Goal: Information Seeking & Learning: Learn about a topic

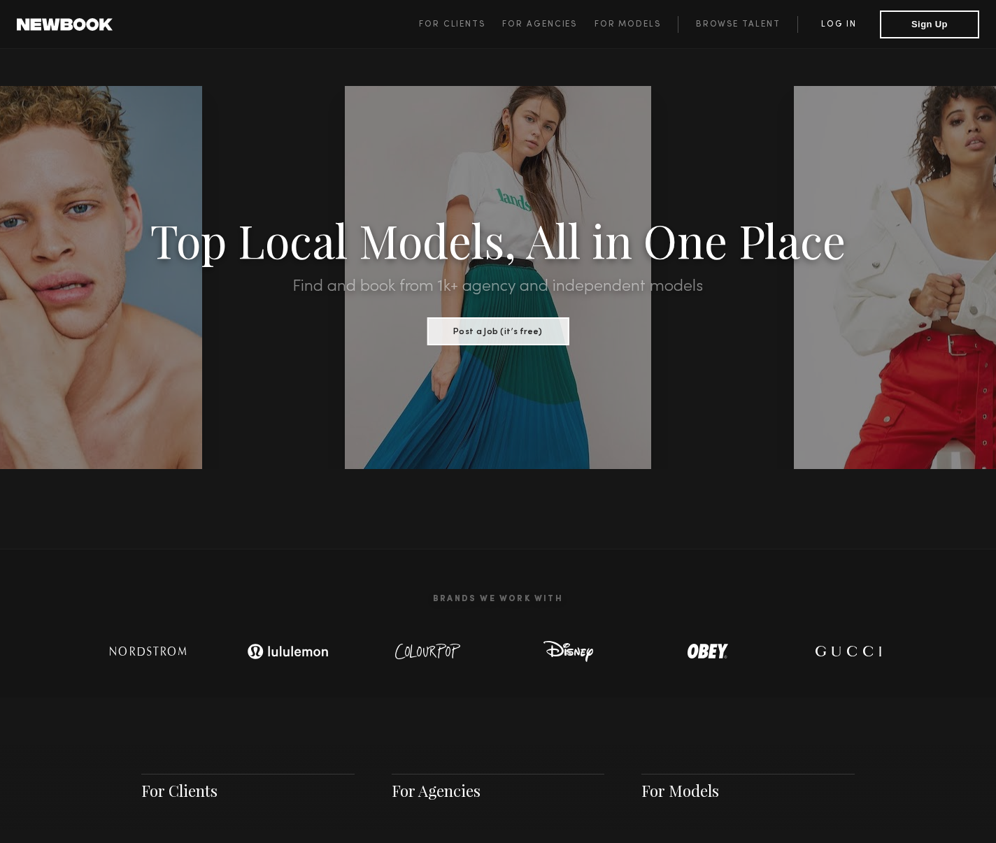
click at [848, 24] on link "Log in" at bounding box center [838, 24] width 83 height 17
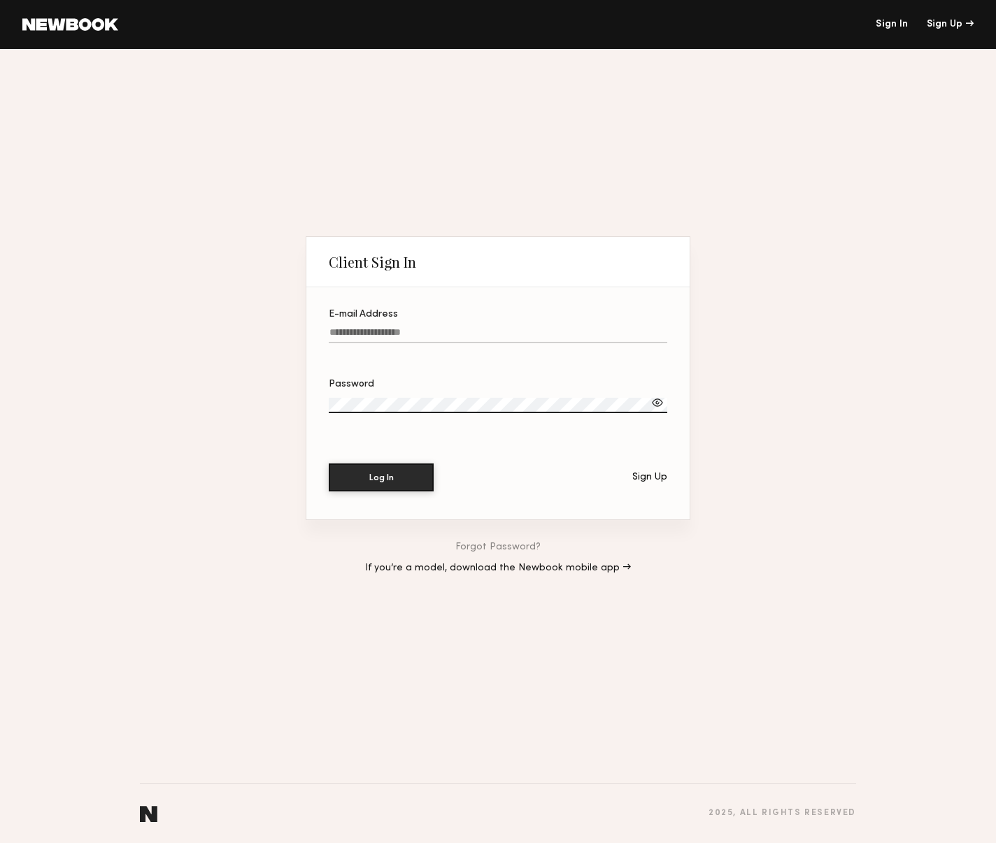
click at [450, 341] on input "E-mail Address" at bounding box center [498, 335] width 338 height 16
type input "**********"
click at [397, 390] on label "Password" at bounding box center [498, 404] width 338 height 48
click at [329, 464] on button "Log In" at bounding box center [381, 478] width 105 height 28
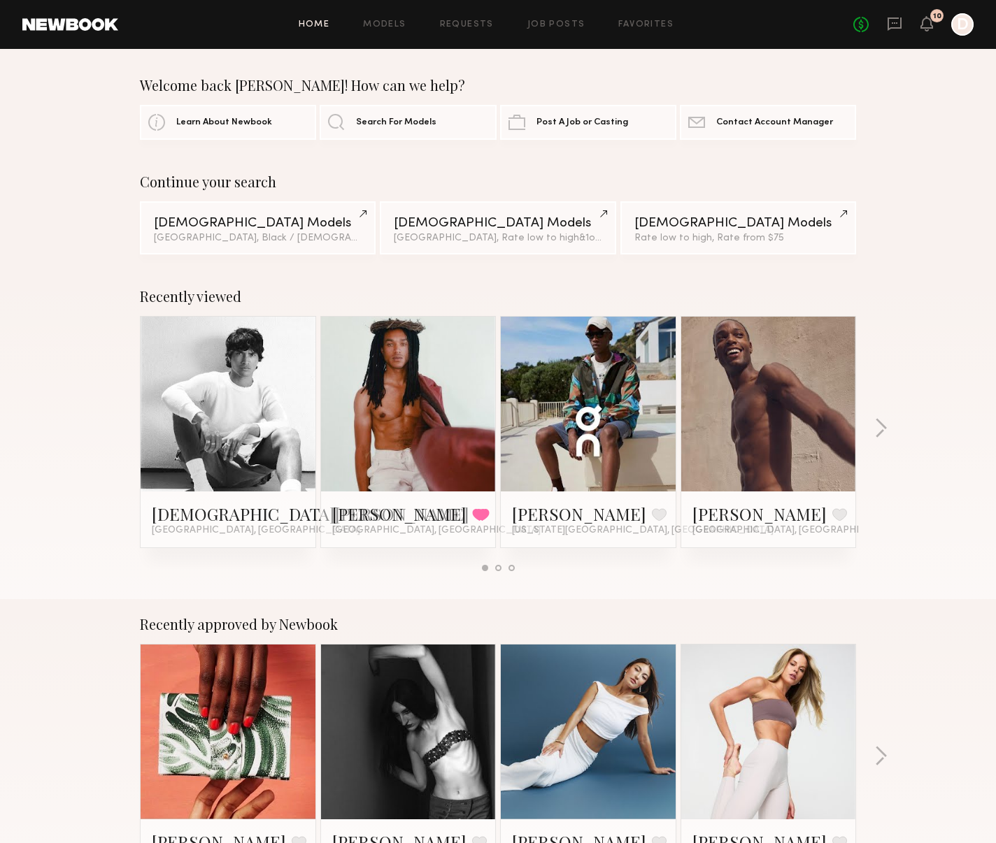
click at [943, 185] on div "Continue your search Male Models Los Angeles, Black / African American & 2 othe…" at bounding box center [498, 213] width 996 height 81
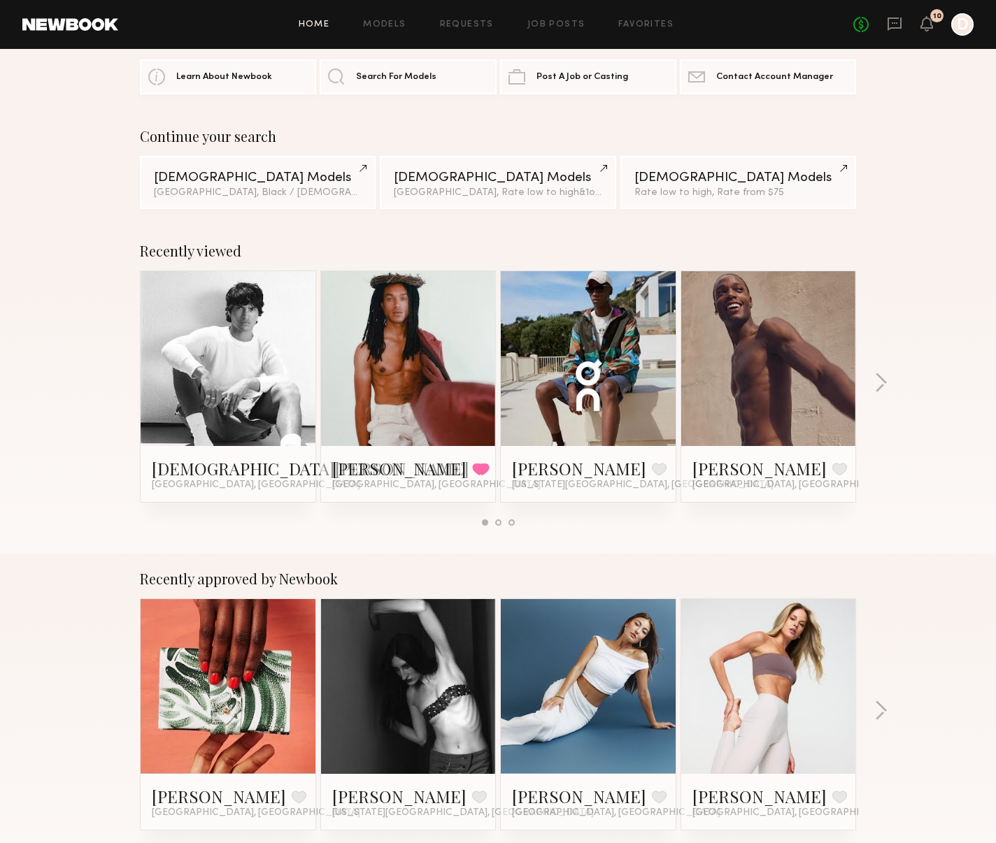
scroll to position [57, 0]
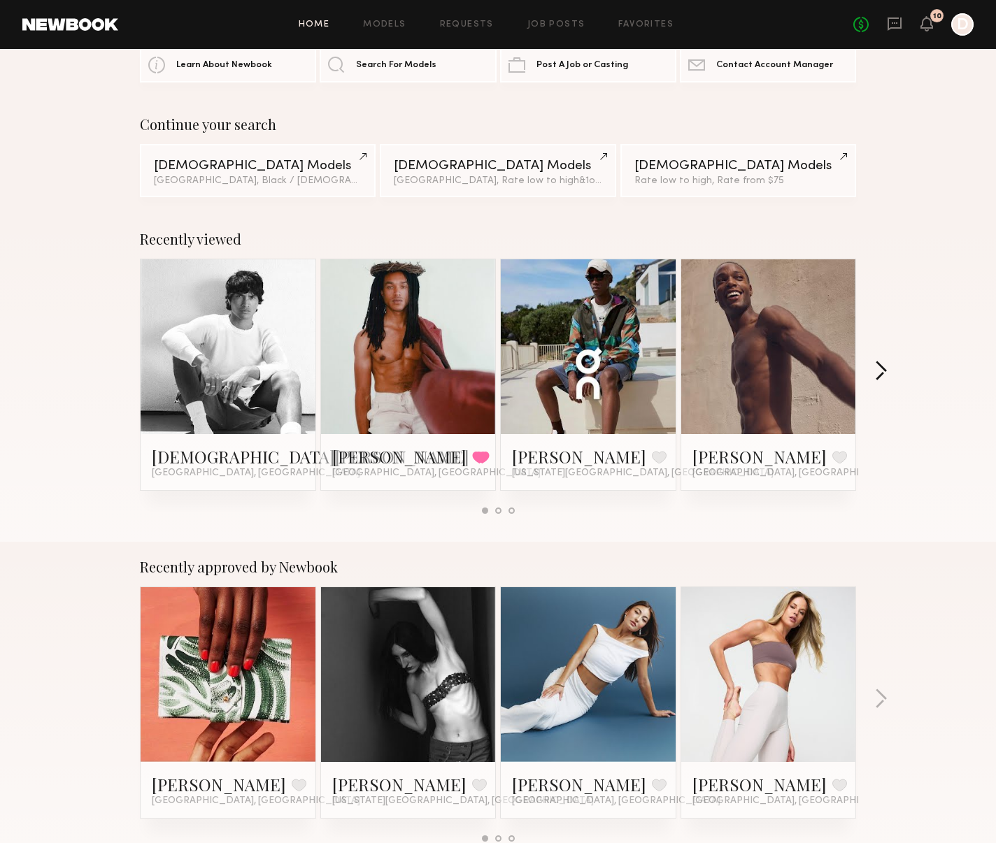
click at [886, 369] on button "button" at bounding box center [880, 372] width 13 height 23
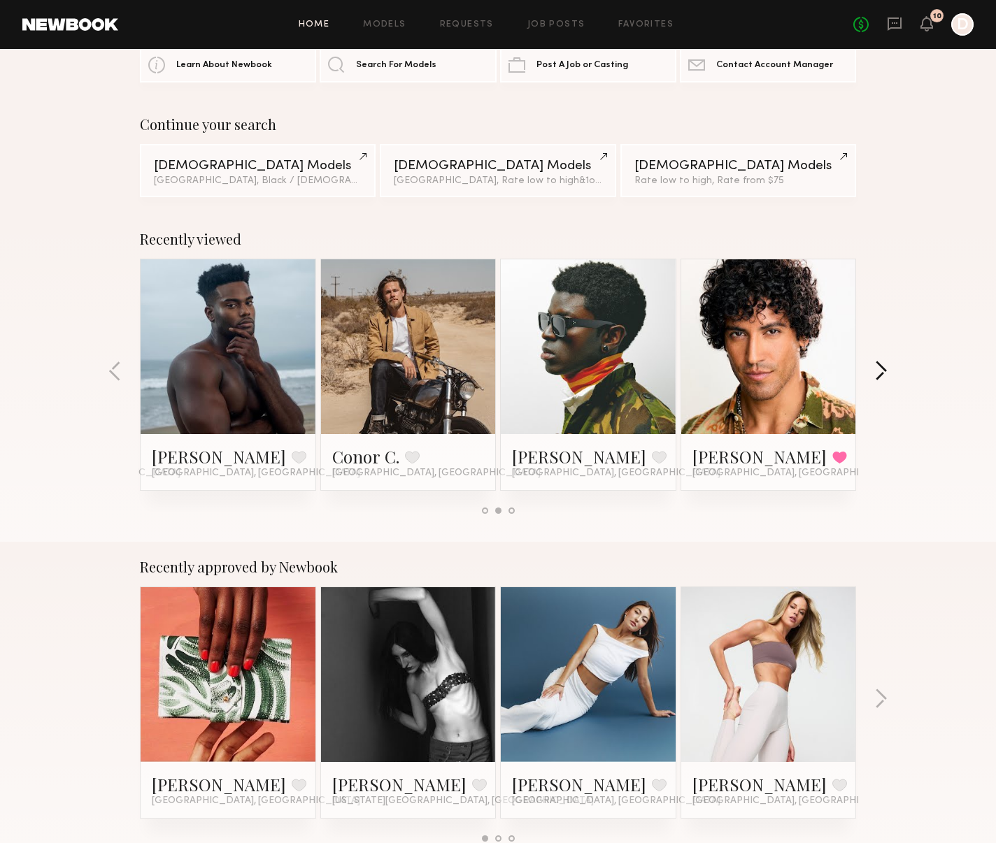
click at [887, 373] on button "button" at bounding box center [880, 372] width 13 height 23
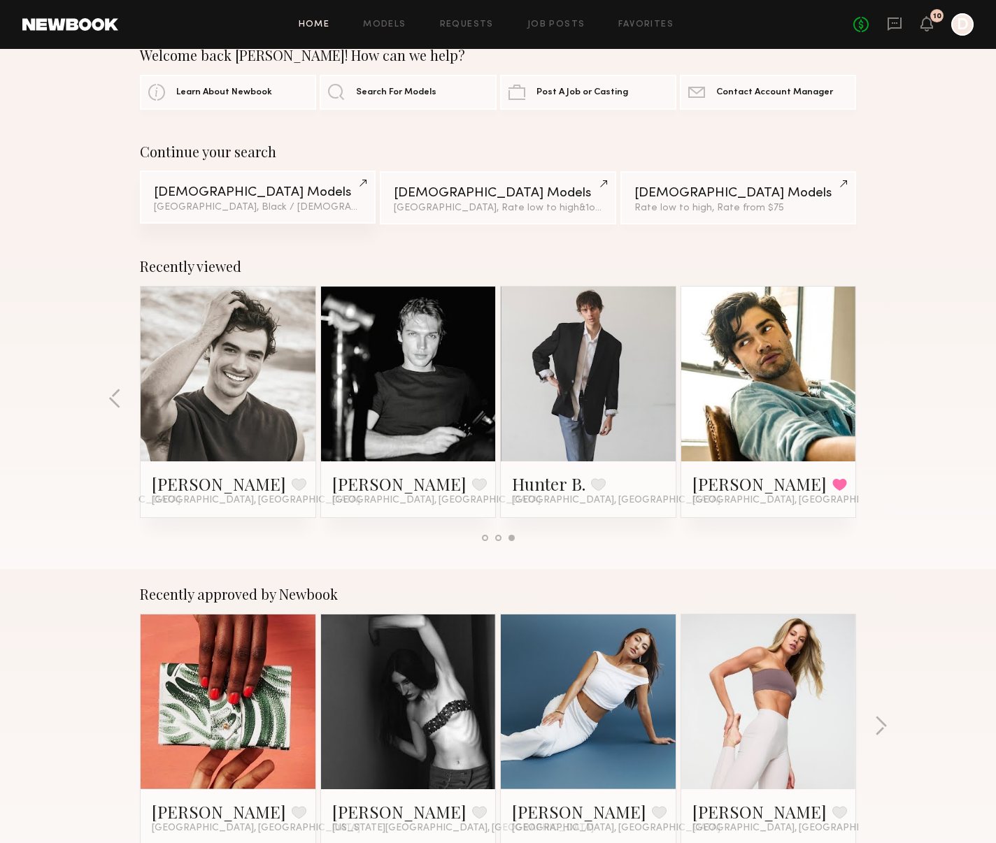
scroll to position [0, 0]
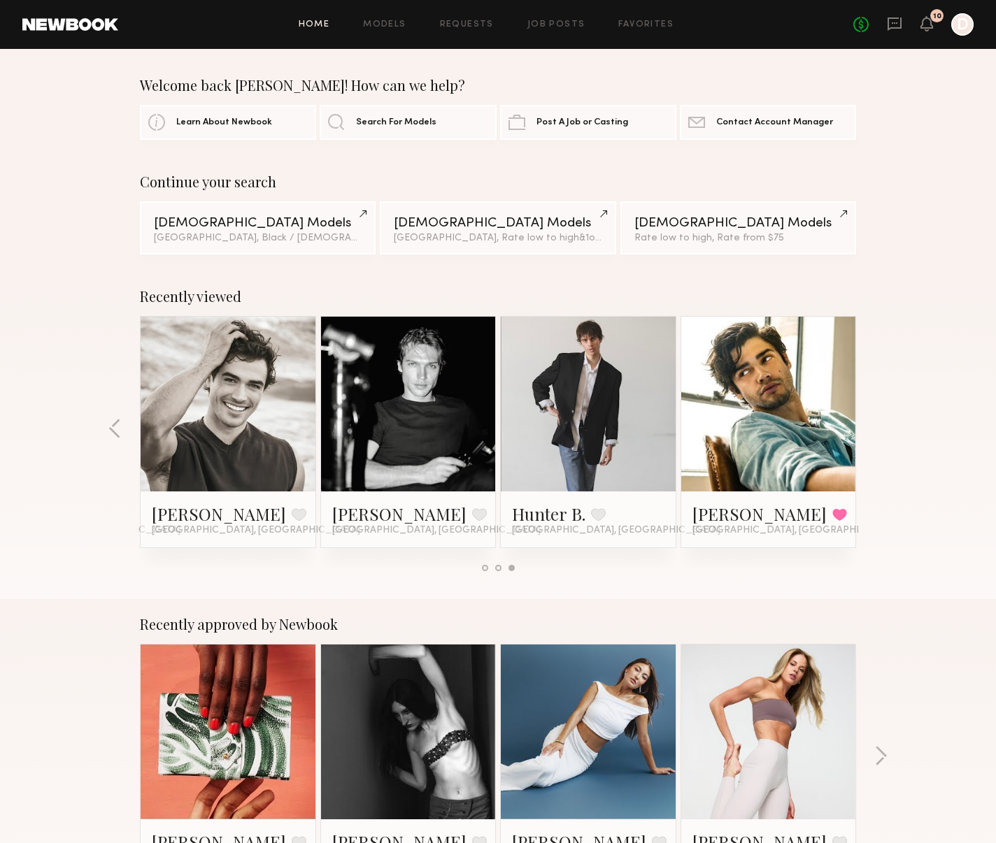
click at [805, 399] on link at bounding box center [768, 404] width 85 height 175
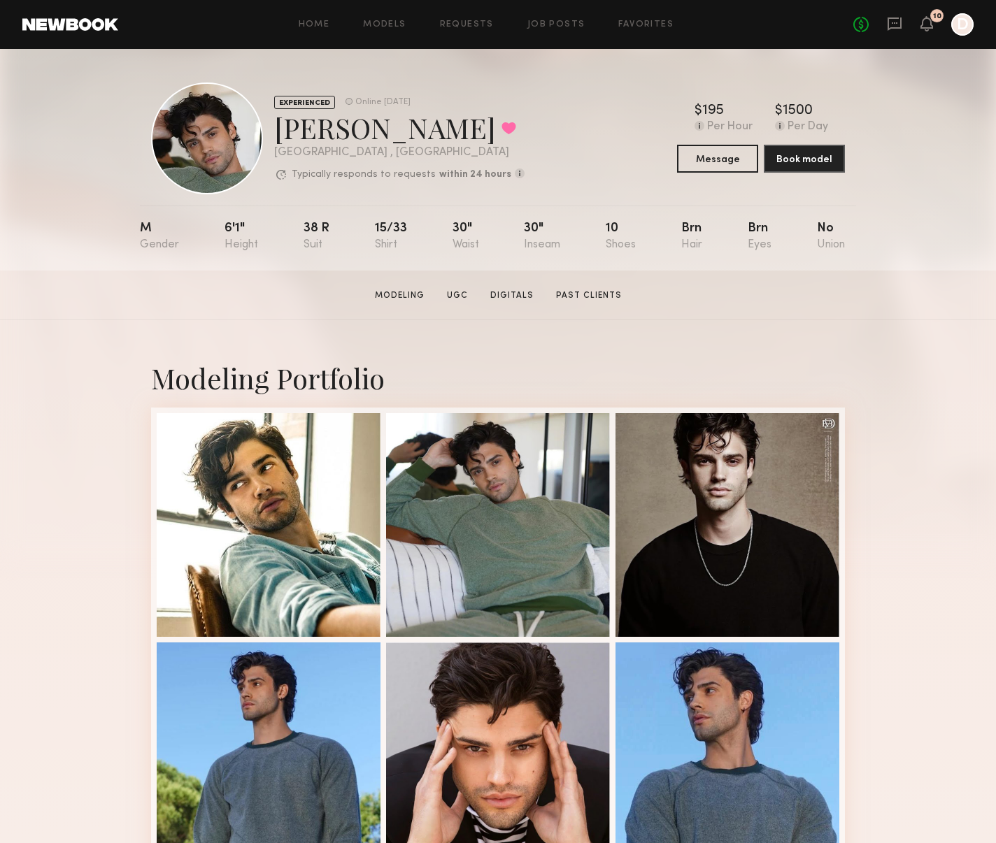
click at [675, 26] on div "Home Models Requests Job Posts Favorites Sign Out" at bounding box center [485, 24] width 735 height 9
click at [650, 22] on link "Favorites" at bounding box center [645, 24] width 55 height 9
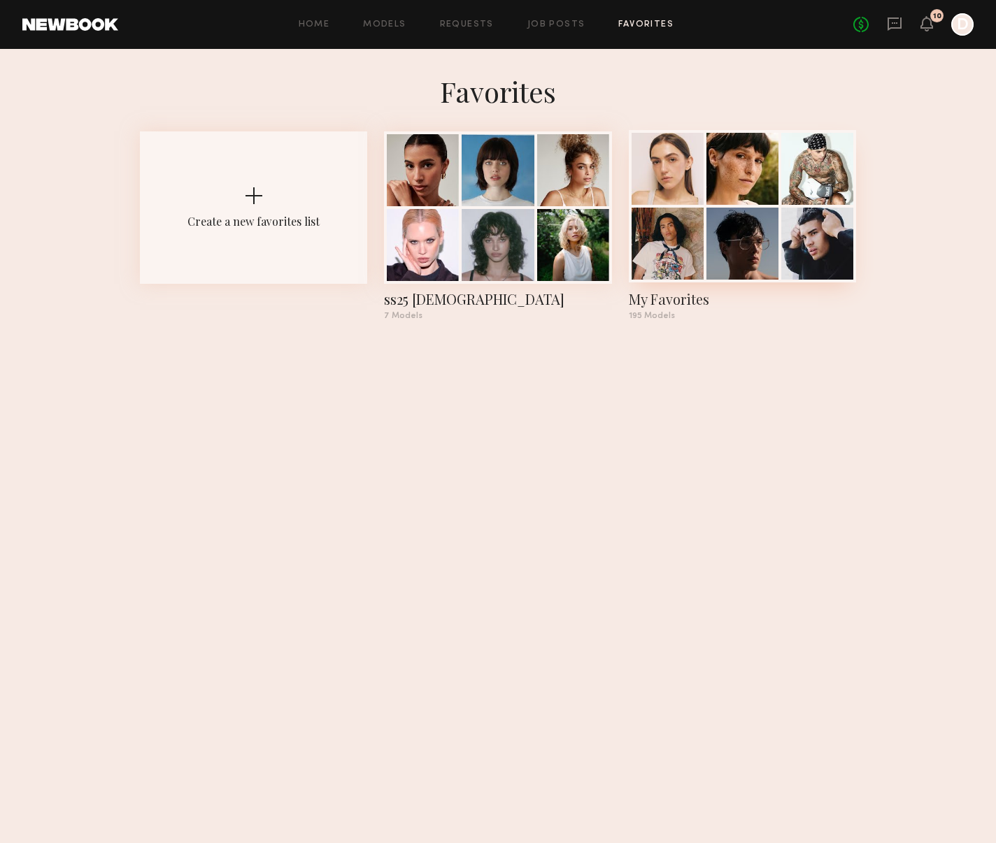
click at [722, 216] on div at bounding box center [742, 244] width 72 height 72
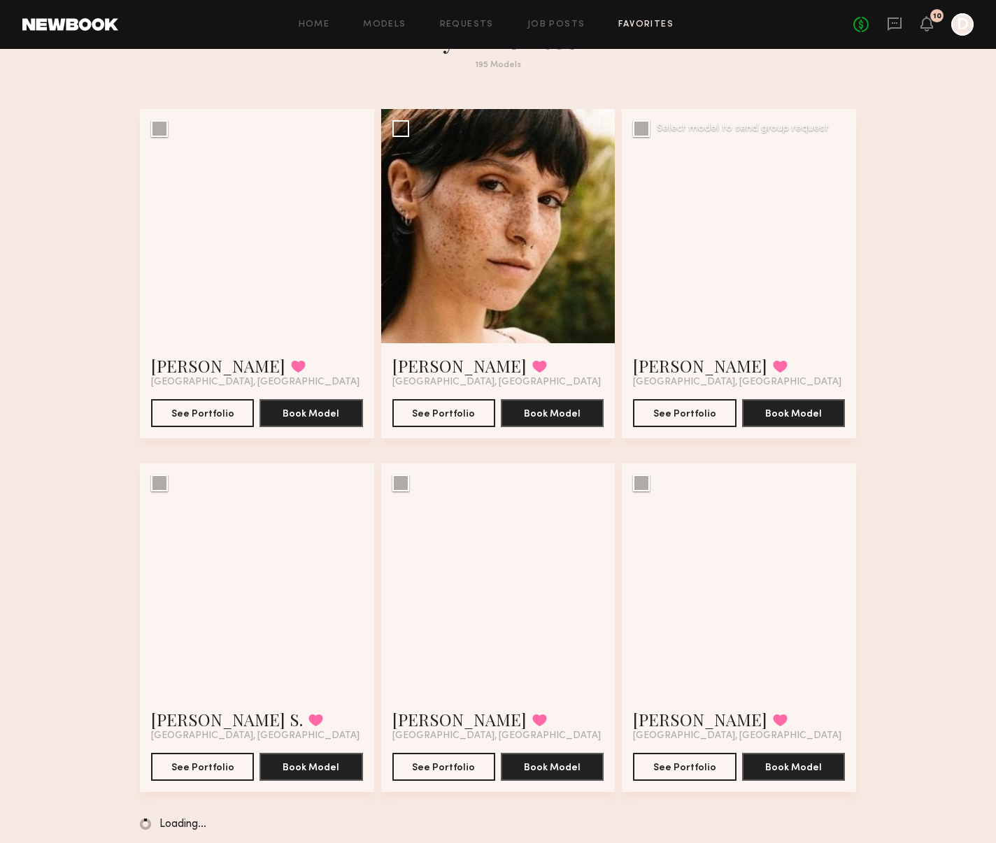
scroll to position [64, 0]
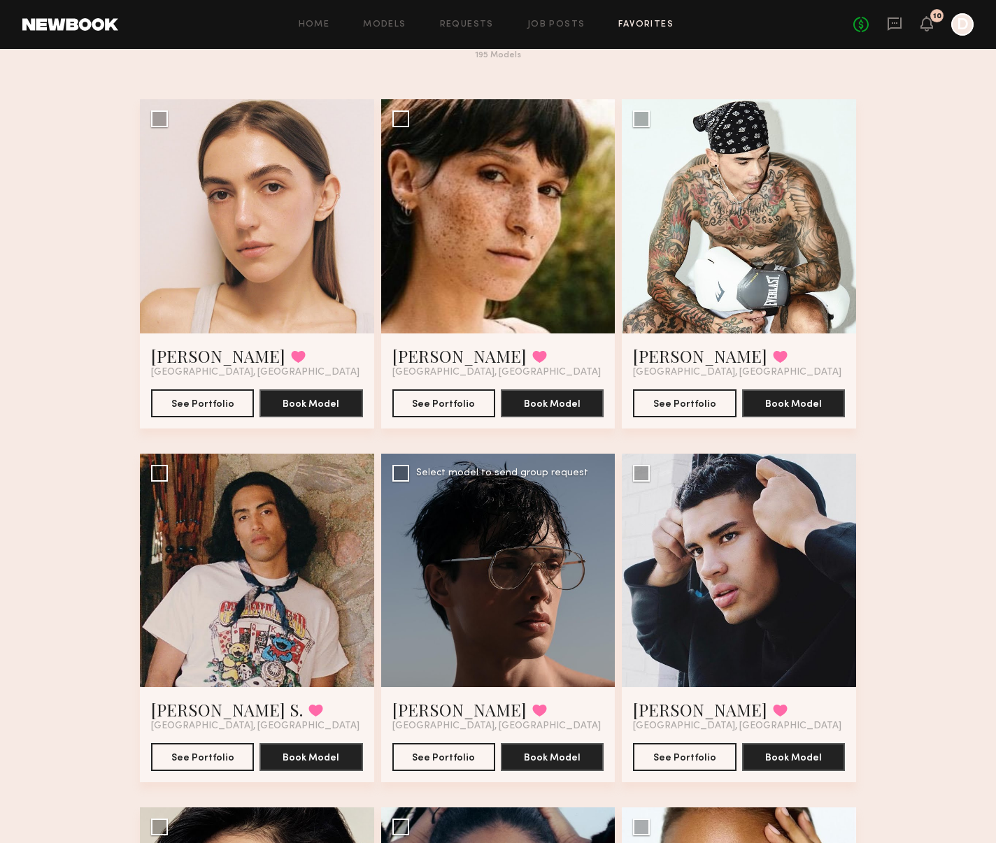
click at [558, 583] on div at bounding box center [498, 571] width 234 height 234
click at [555, 21] on link "Job Posts" at bounding box center [556, 24] width 58 height 9
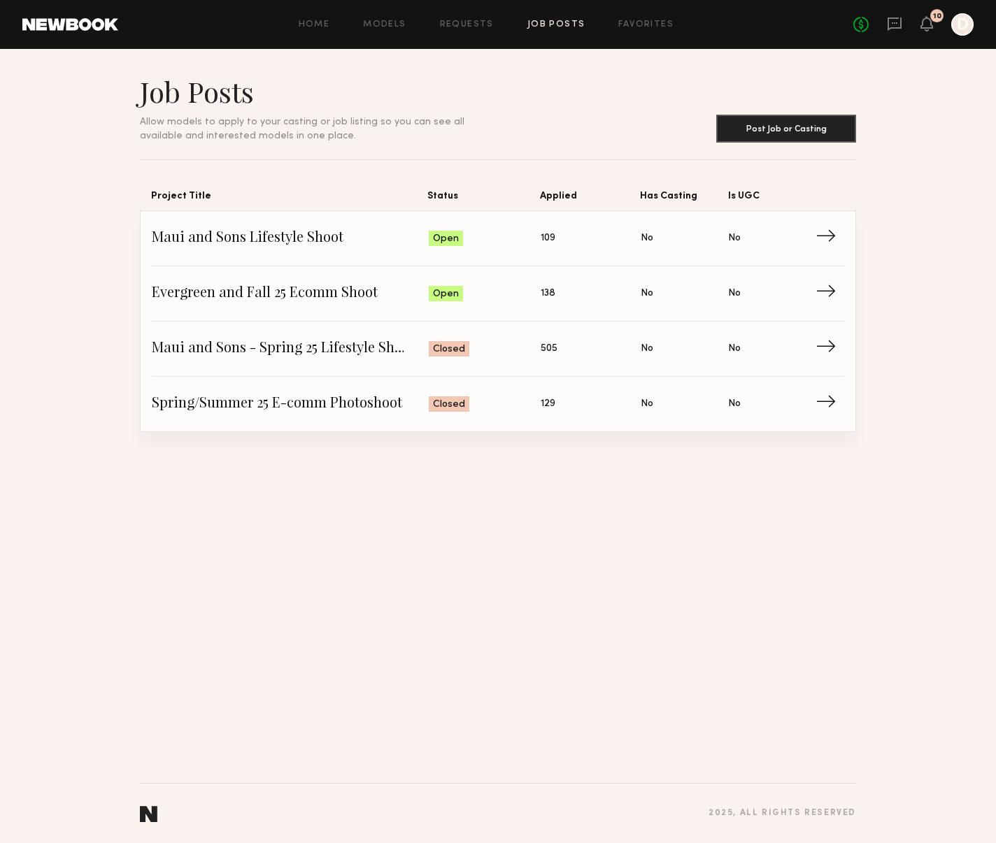
click at [480, 17] on div "Home Models Requests Job Posts Favorites Sign Out No fees up to $5,000 10 D" at bounding box center [545, 24] width 855 height 22
click at [475, 24] on link "Requests" at bounding box center [467, 24] width 54 height 9
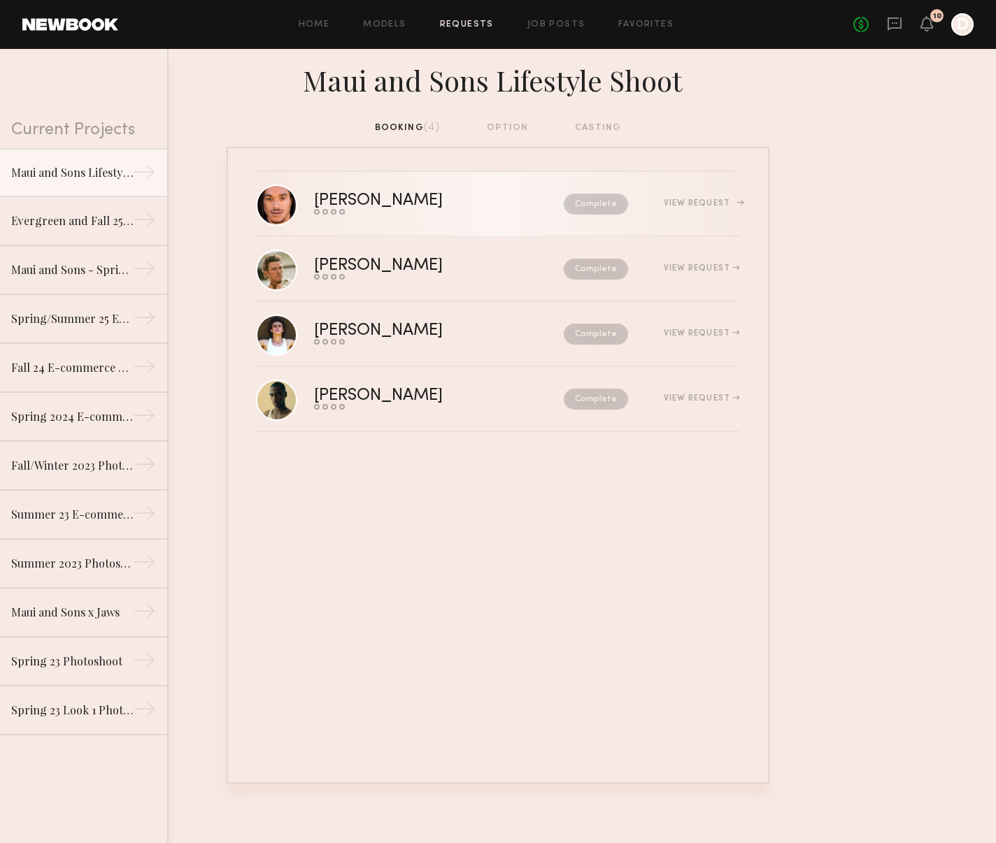
click at [426, 217] on link "Timothy H. Send request Model response Review hours worked Pay model Complete V…" at bounding box center [498, 204] width 484 height 65
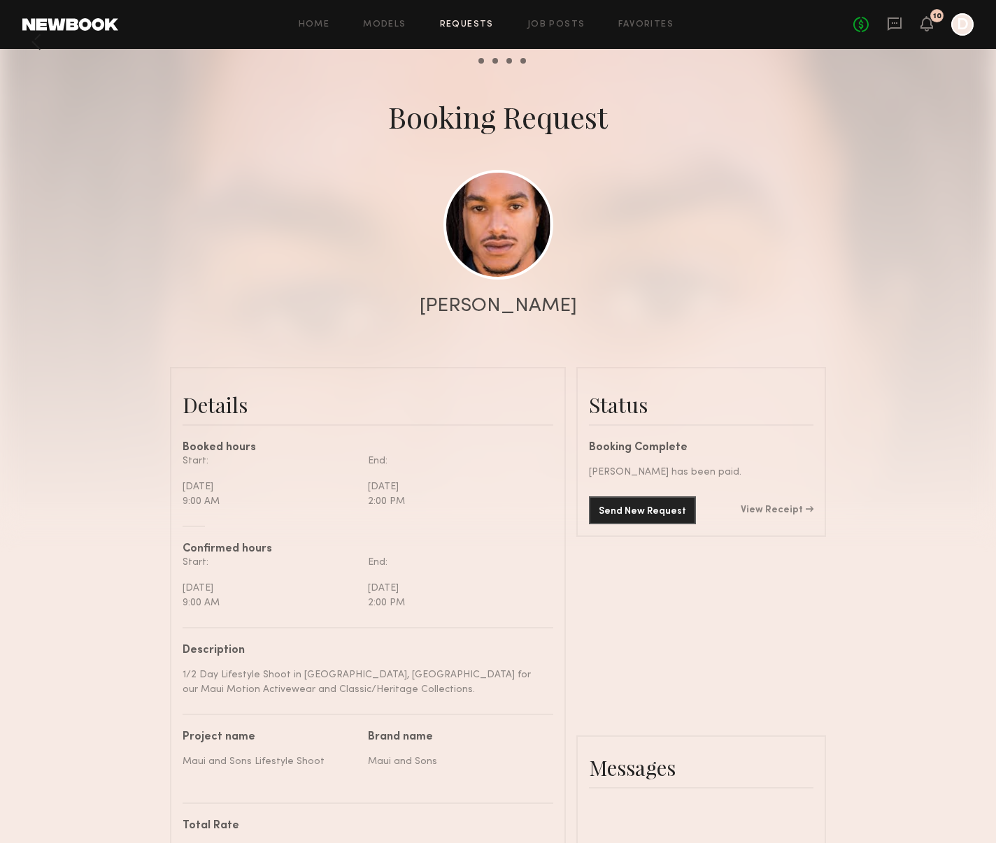
scroll to position [14, 0]
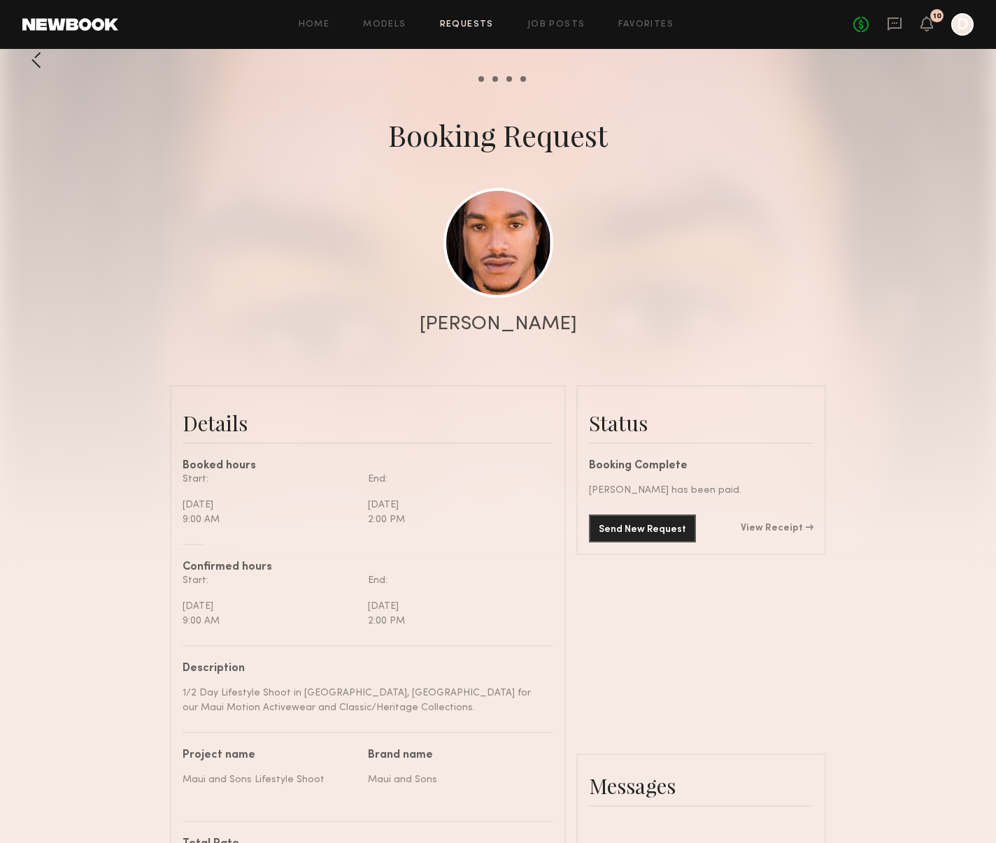
click at [317, 29] on div "Home Models Requests Job Posts Favorites Sign Out No fees up to $5,000 10 D" at bounding box center [545, 24] width 855 height 22
click at [326, 23] on link "Home" at bounding box center [314, 24] width 31 height 9
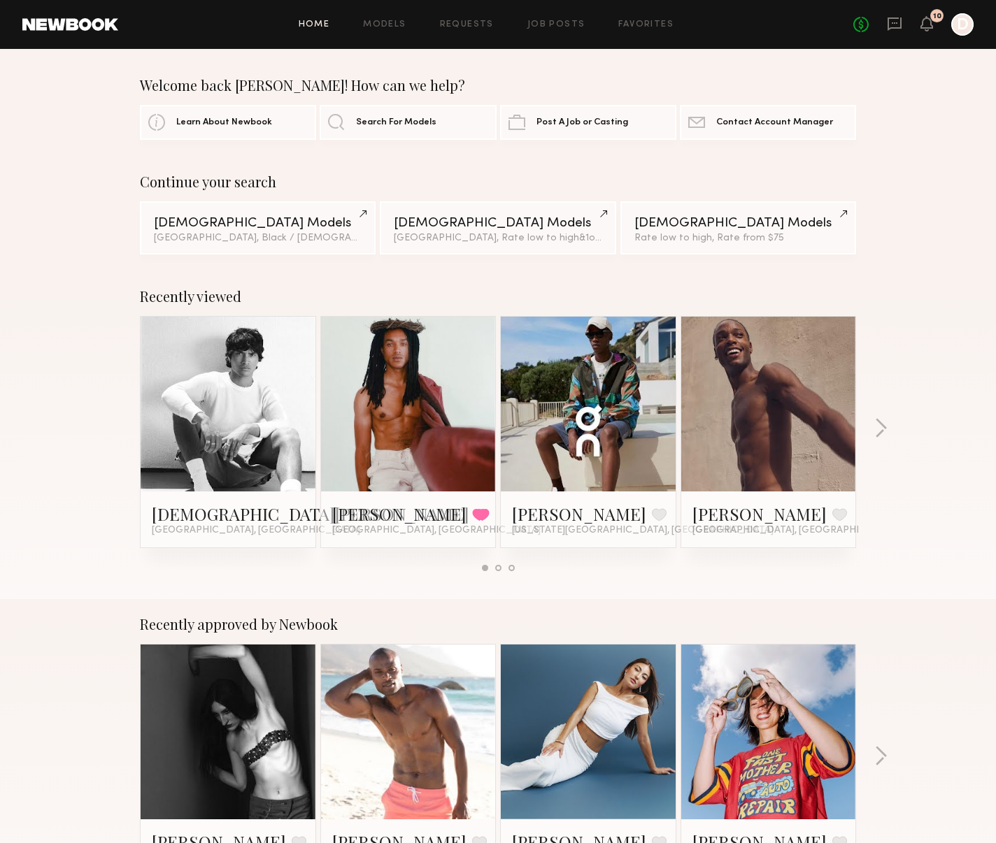
click at [966, 24] on div at bounding box center [962, 24] width 22 height 22
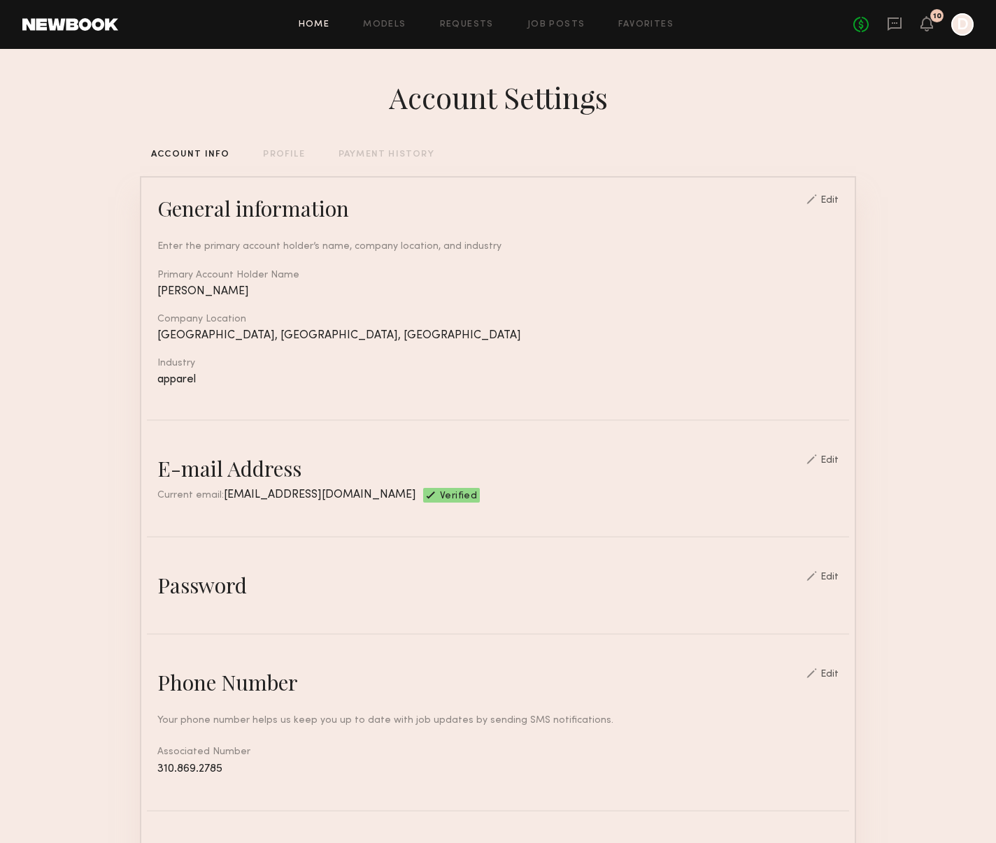
click at [324, 24] on link "Home" at bounding box center [314, 24] width 31 height 9
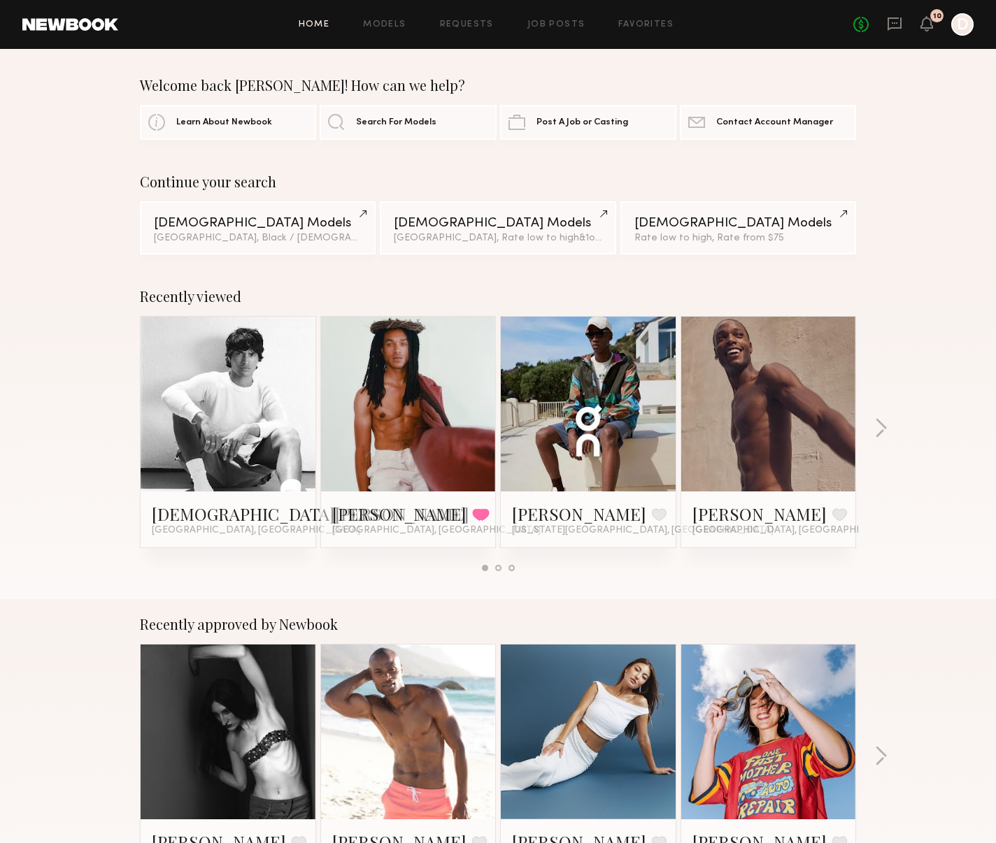
click at [280, 397] on div at bounding box center [228, 404] width 175 height 175
click at [216, 513] on link "christian s." at bounding box center [311, 514] width 318 height 22
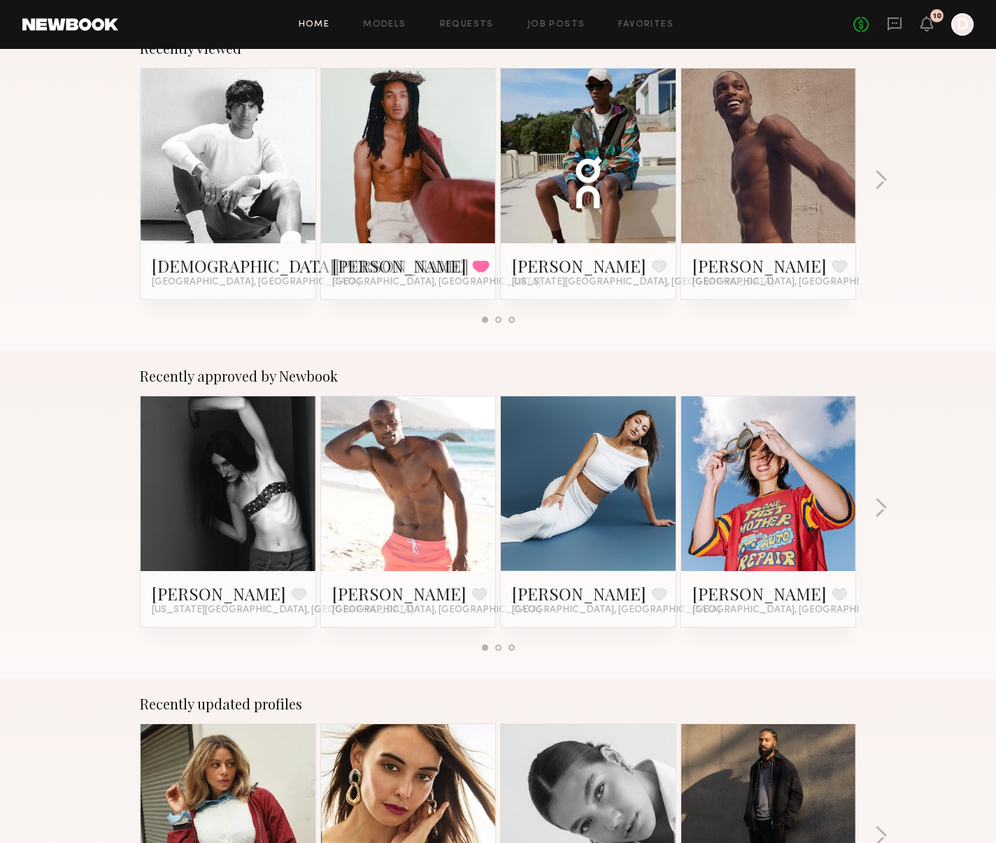
scroll to position [253, 0]
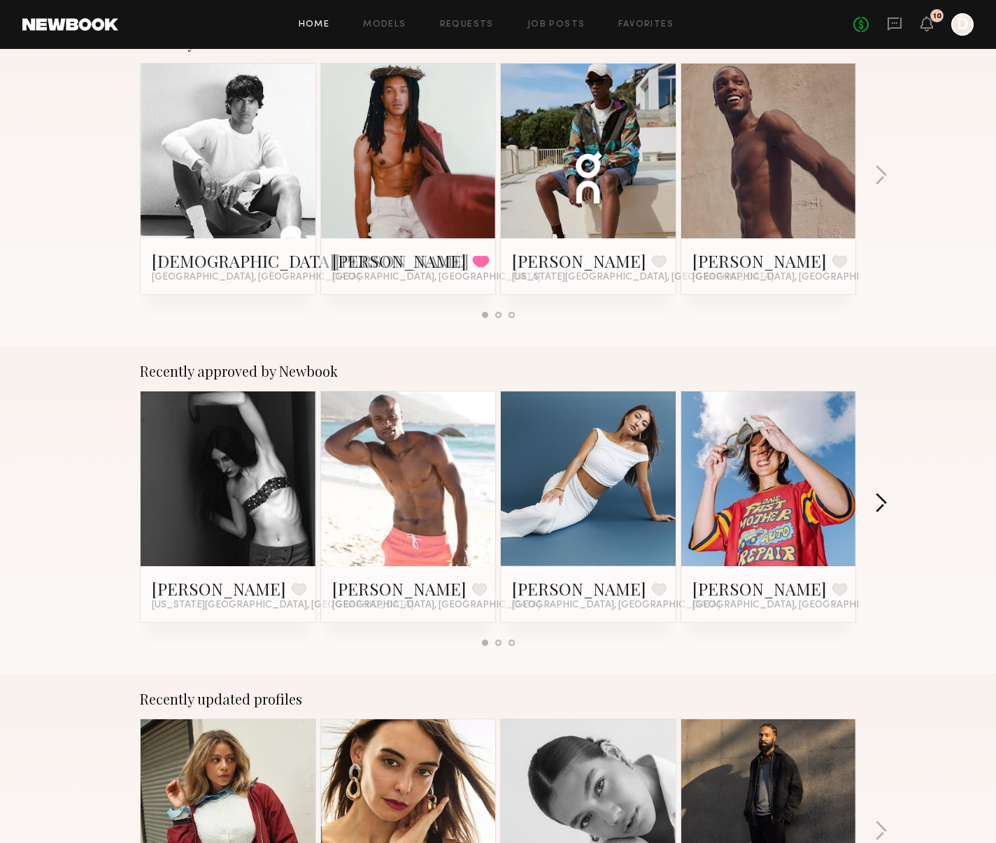
click at [885, 501] on button "button" at bounding box center [880, 504] width 13 height 23
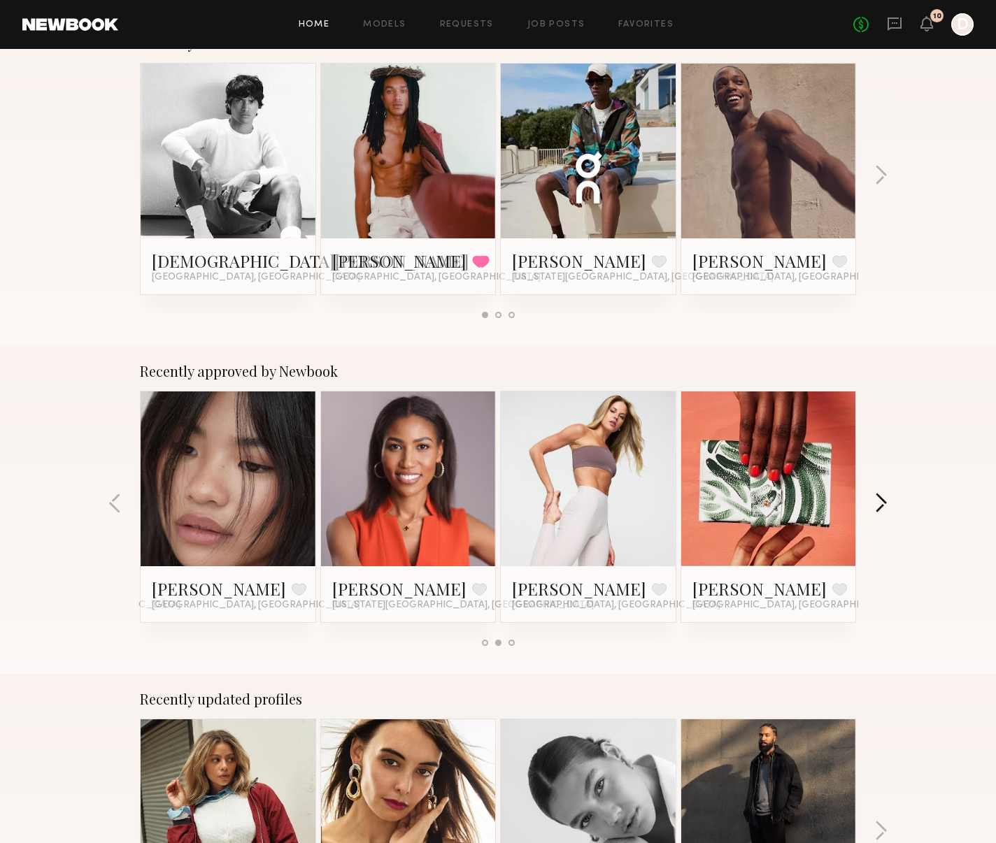
click at [884, 501] on button "button" at bounding box center [880, 504] width 13 height 23
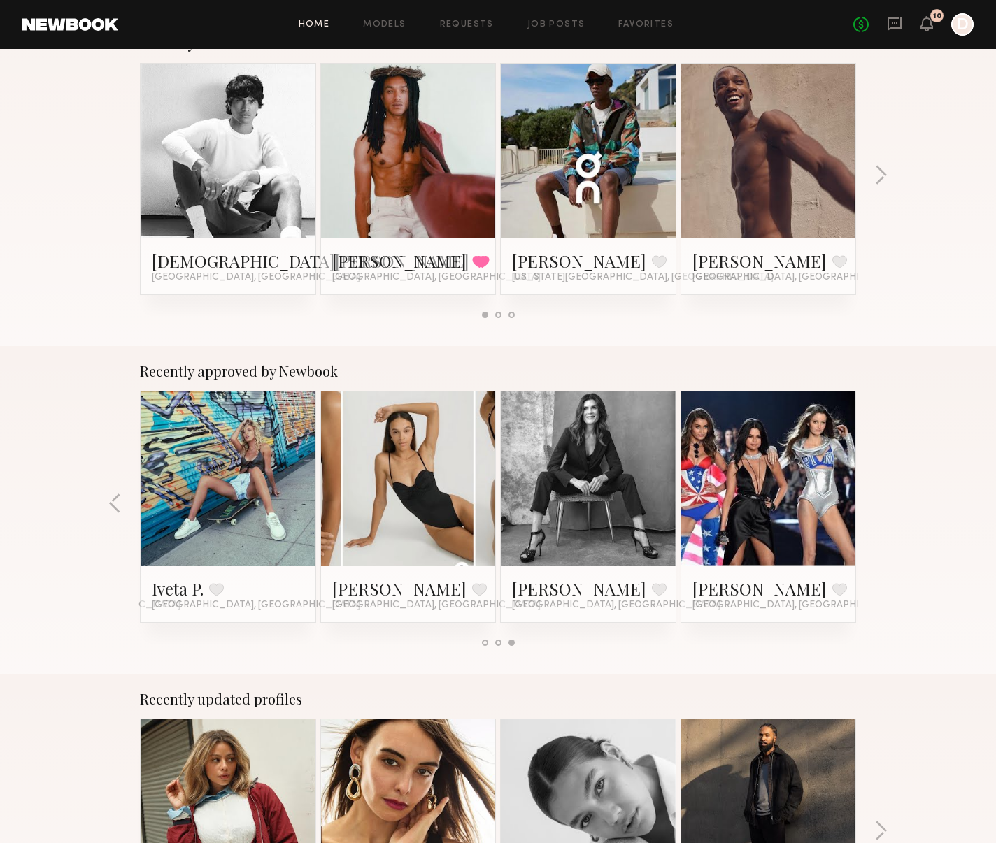
click at [885, 501] on div "Recently approved by Newbook Riley W. Favorite New York City, NY Matthew R. Fav…" at bounding box center [498, 510] width 996 height 328
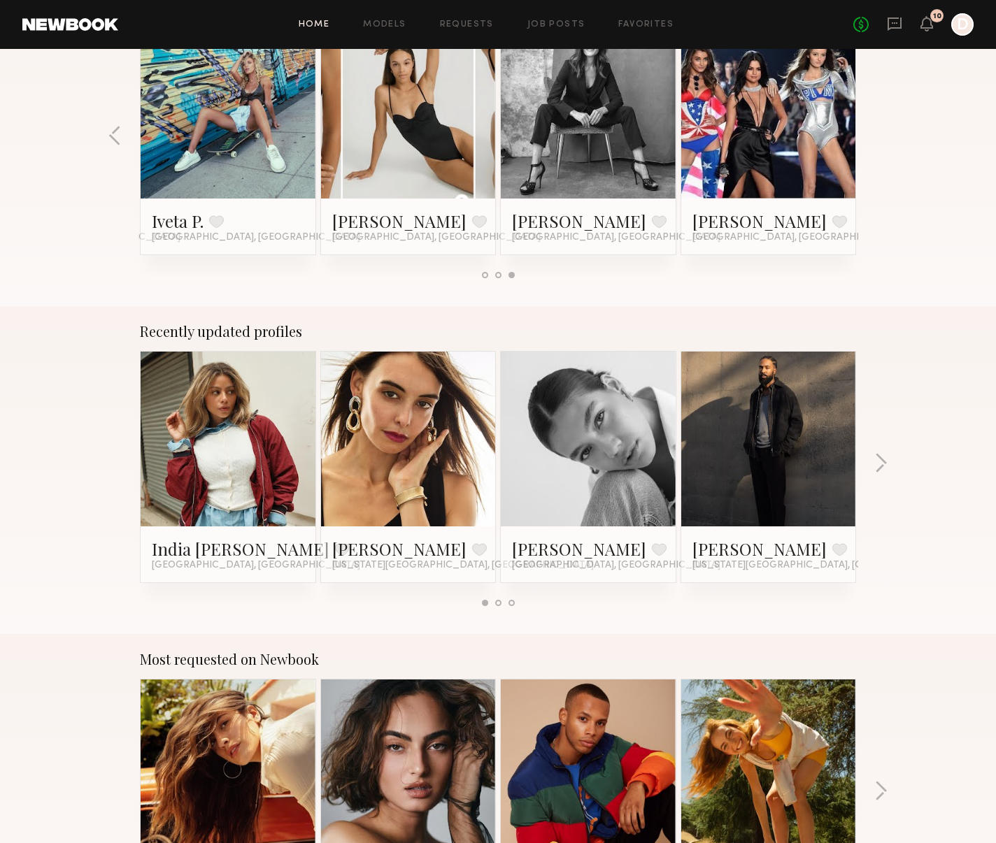
scroll to position [622, 0]
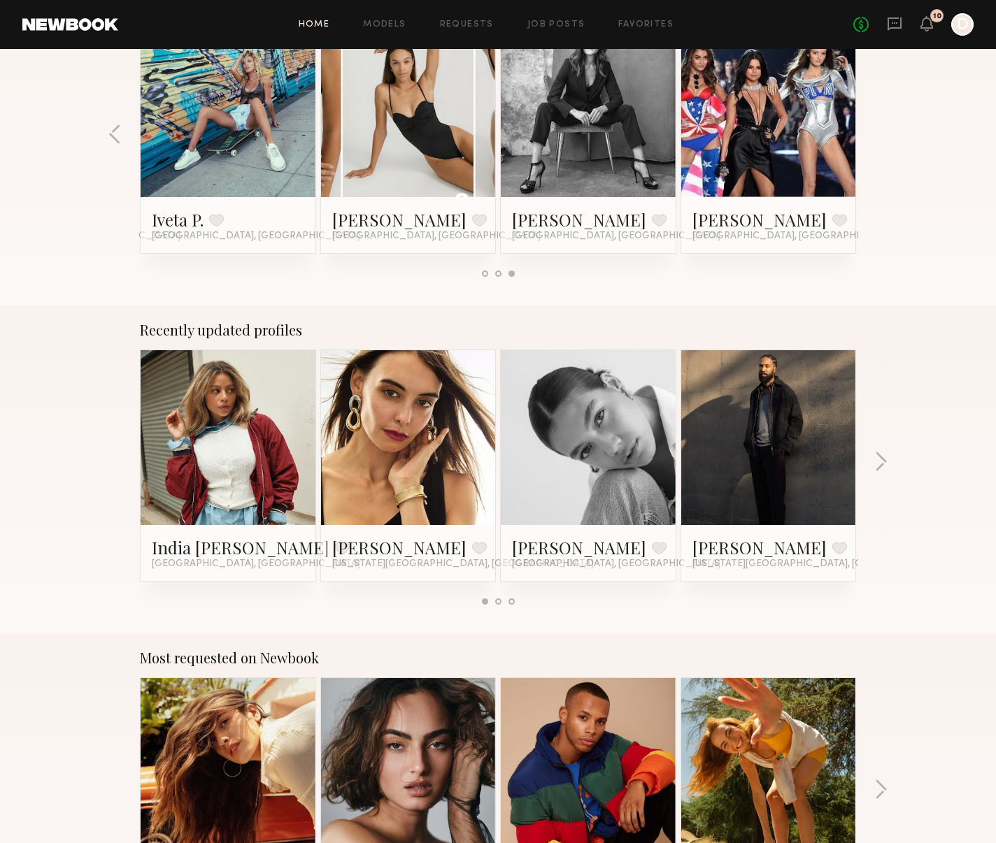
click at [787, 483] on link at bounding box center [768, 437] width 85 height 175
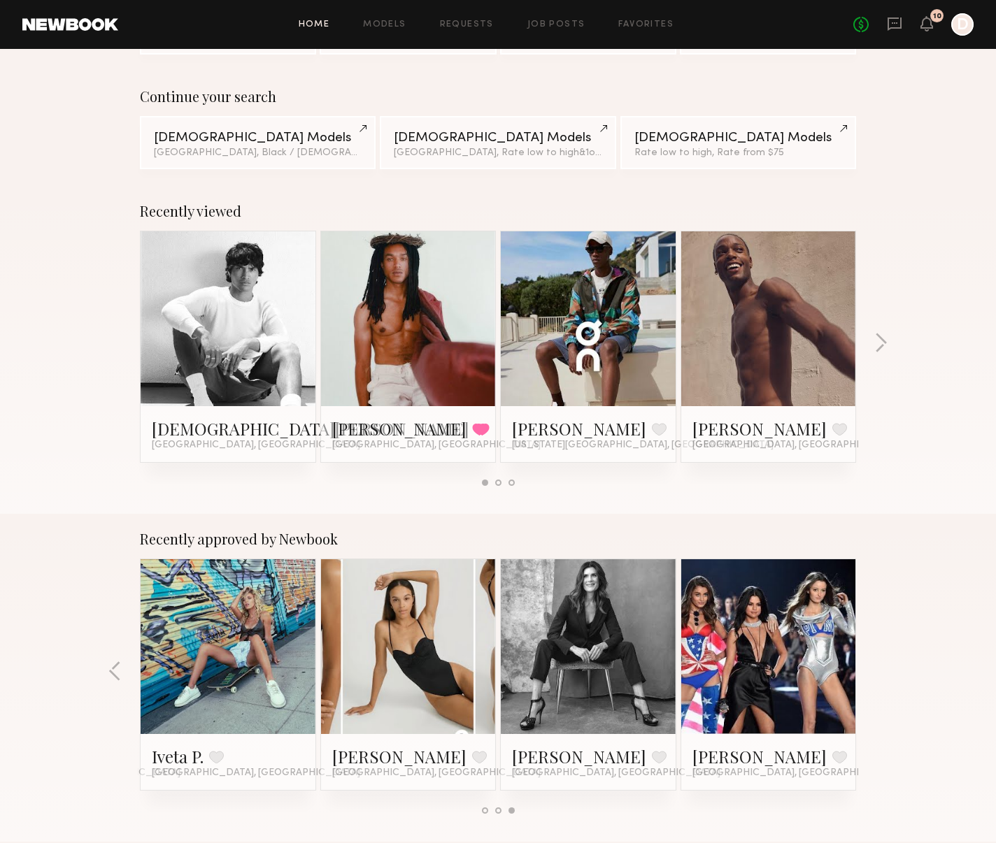
scroll to position [0, 0]
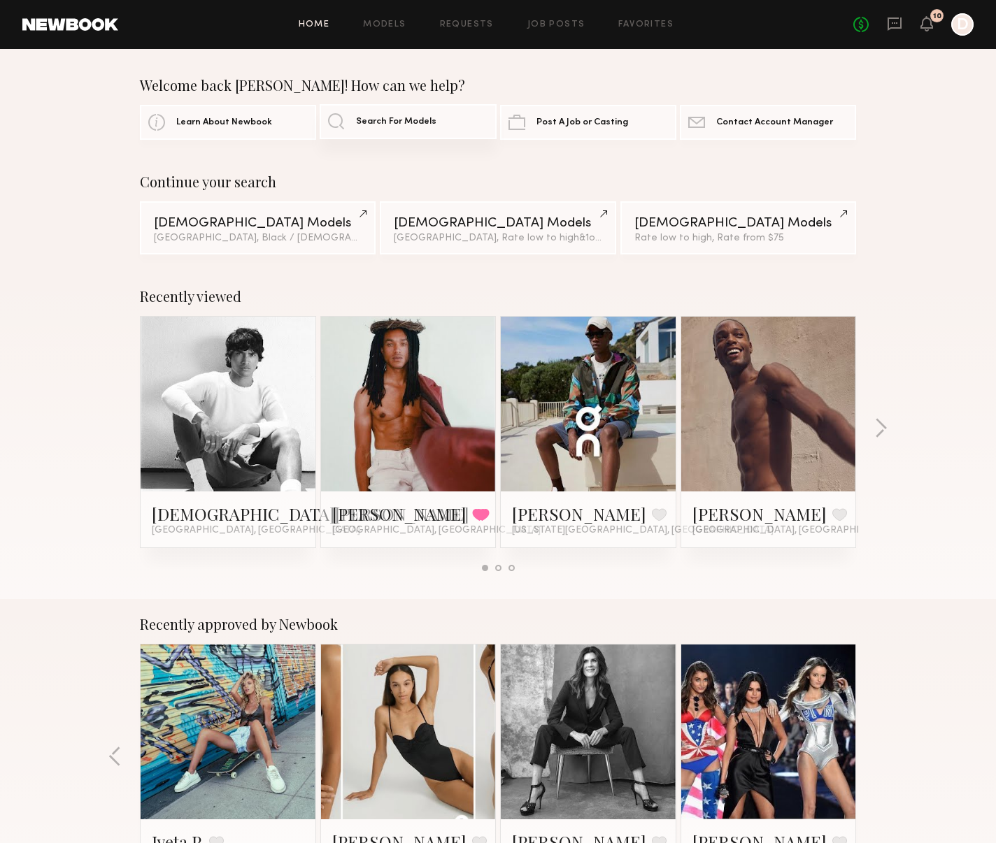
click at [383, 120] on span "Search For Models" at bounding box center [396, 121] width 80 height 9
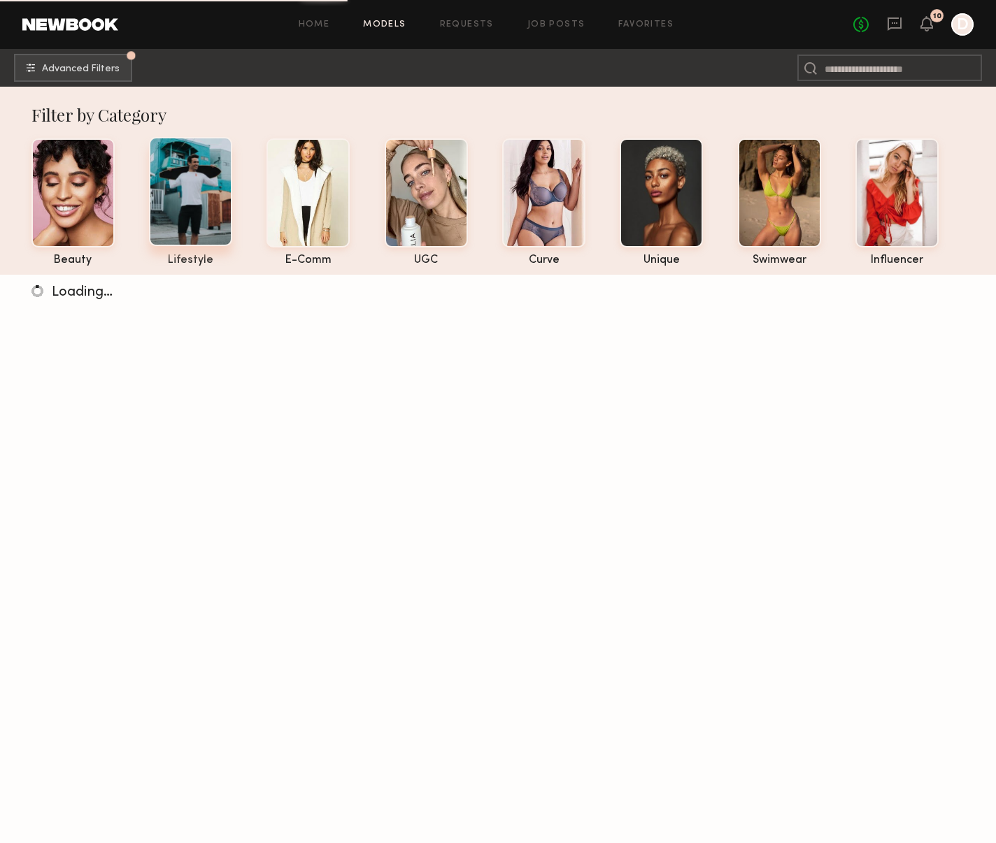
click at [209, 213] on div at bounding box center [190, 191] width 83 height 109
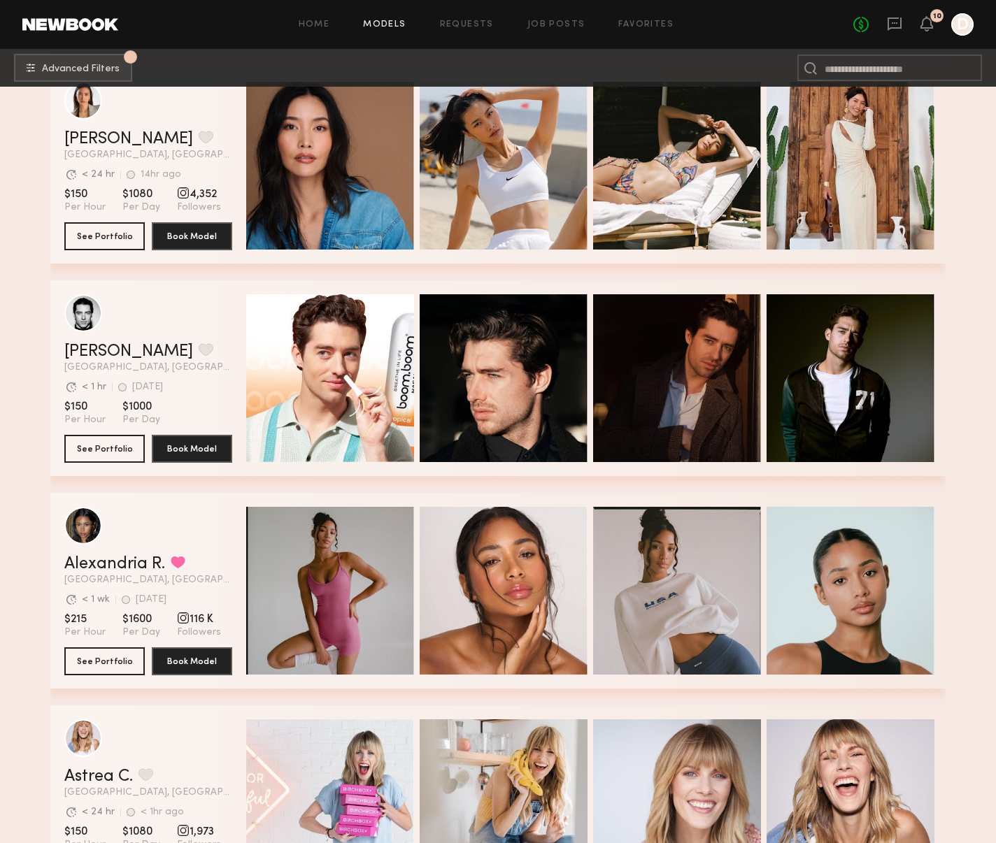
scroll to position [1432, 0]
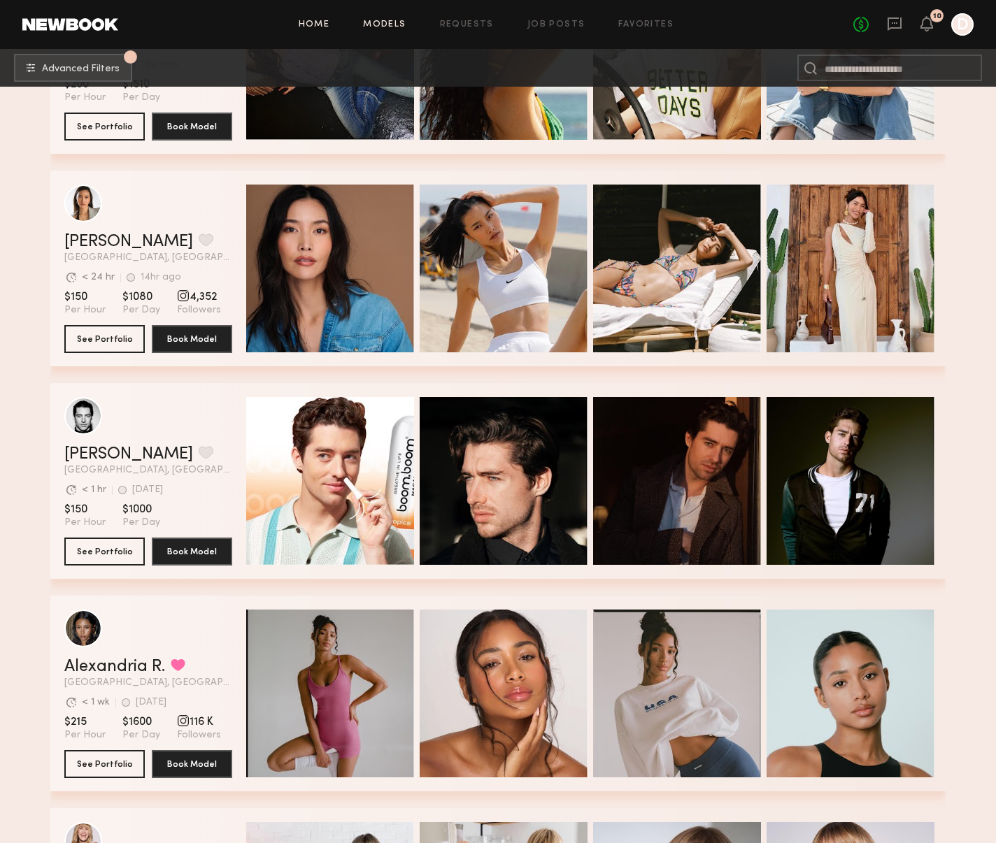
click at [320, 23] on link "Home" at bounding box center [314, 24] width 31 height 9
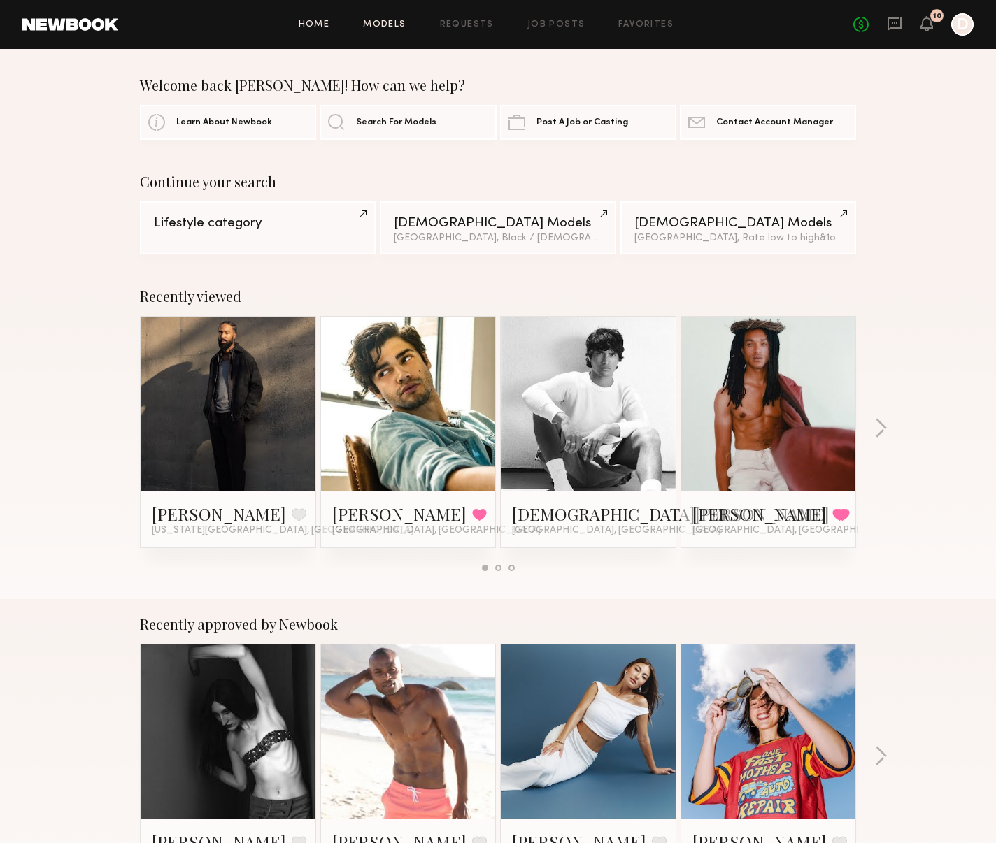
click at [391, 20] on link "Models" at bounding box center [384, 24] width 43 height 9
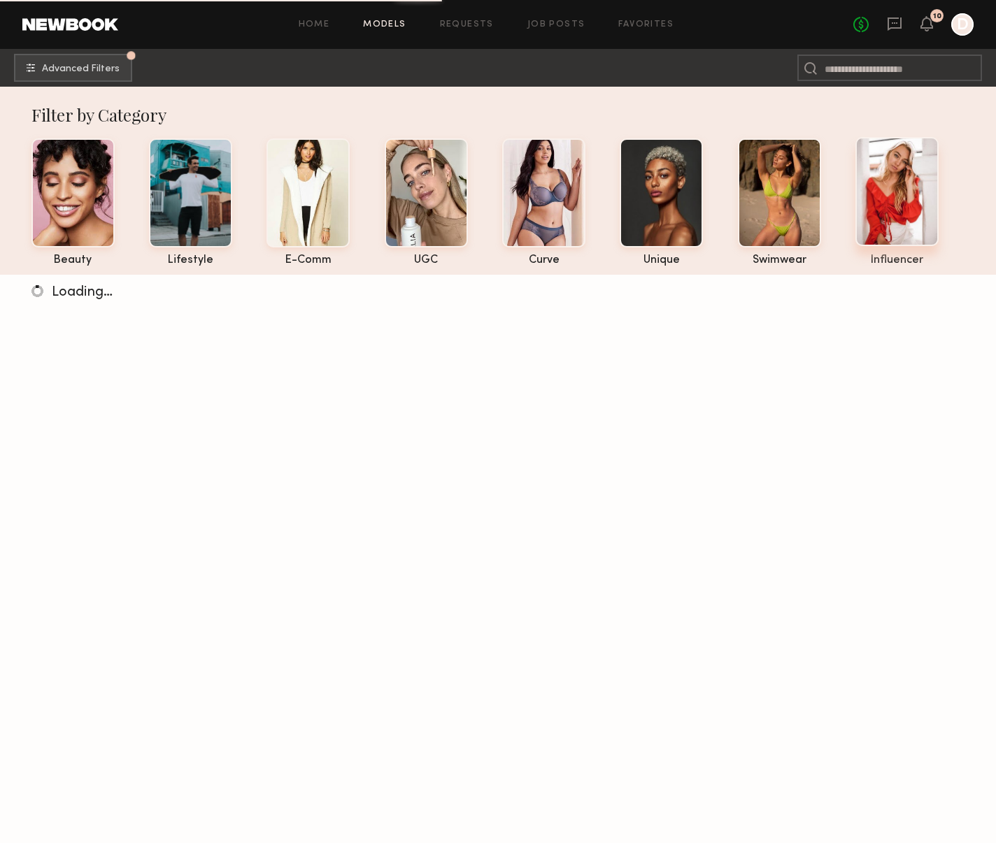
click at [885, 178] on div at bounding box center [896, 191] width 83 height 109
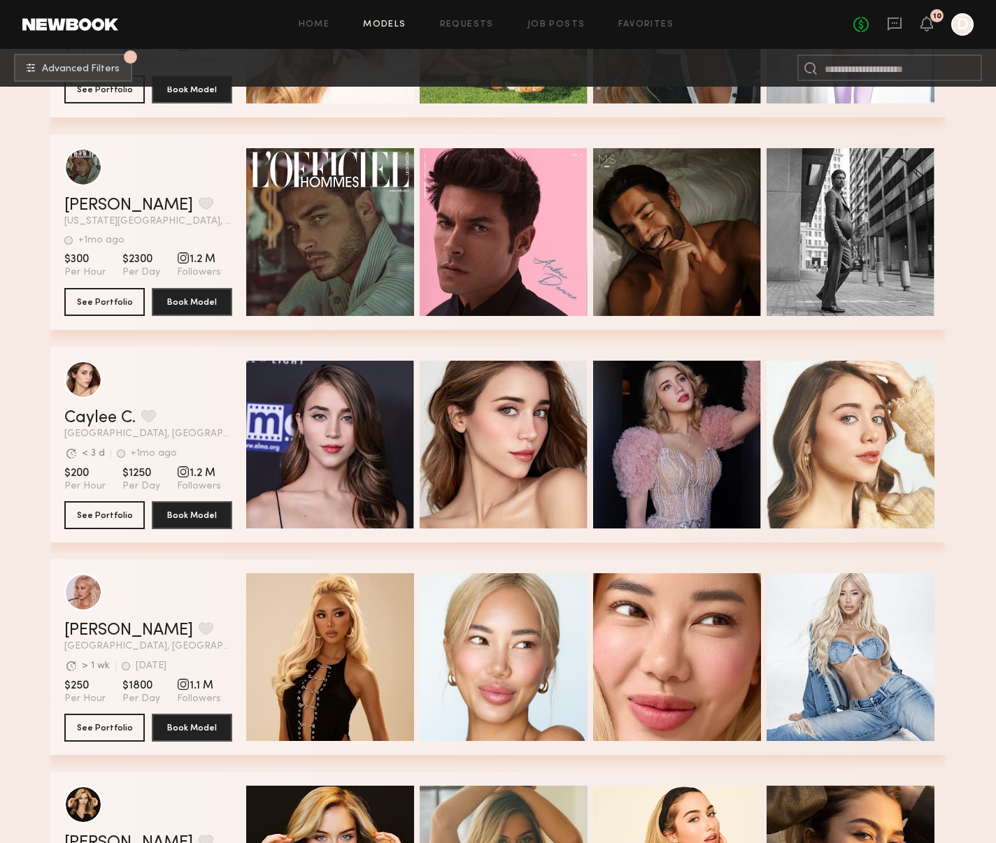
scroll to position [759, 0]
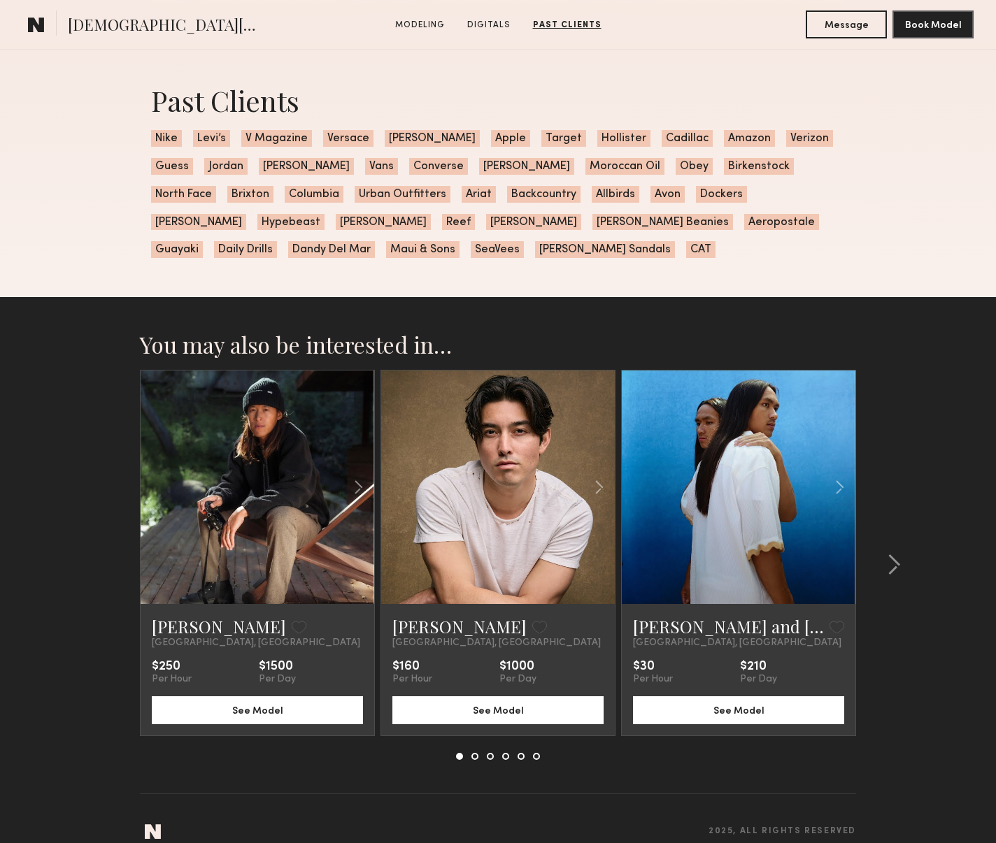
scroll to position [1977, 0]
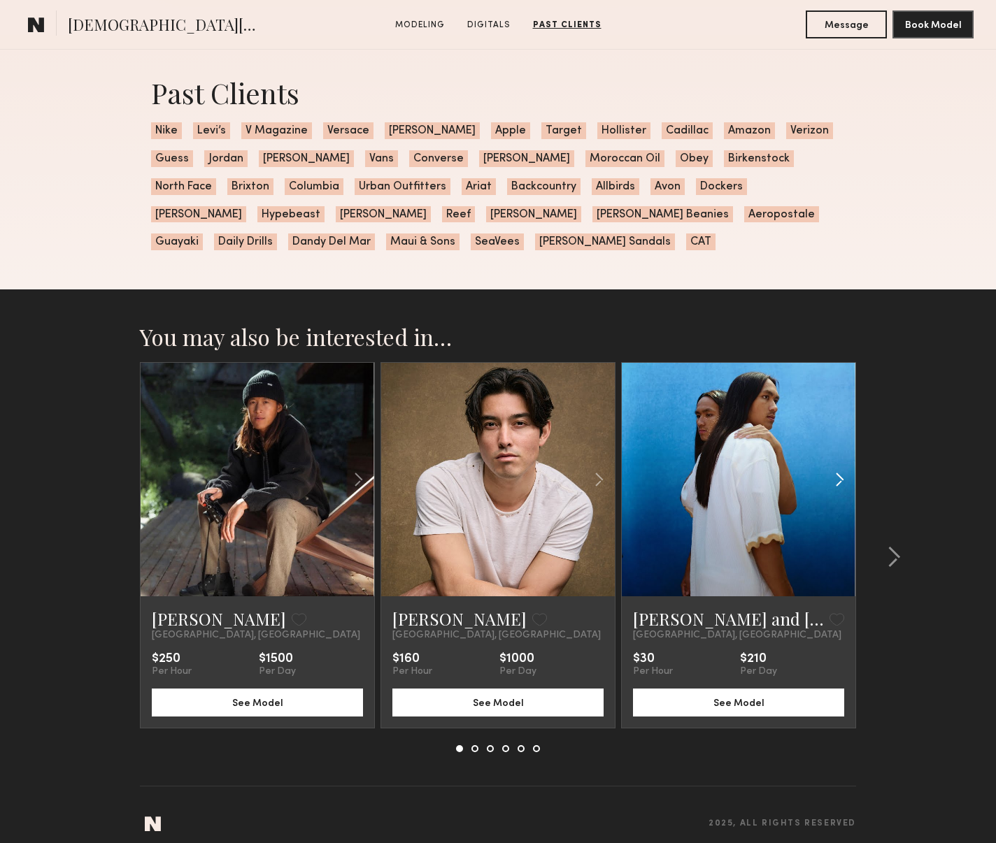
click at [834, 468] on common-icon at bounding box center [839, 479] width 20 height 27
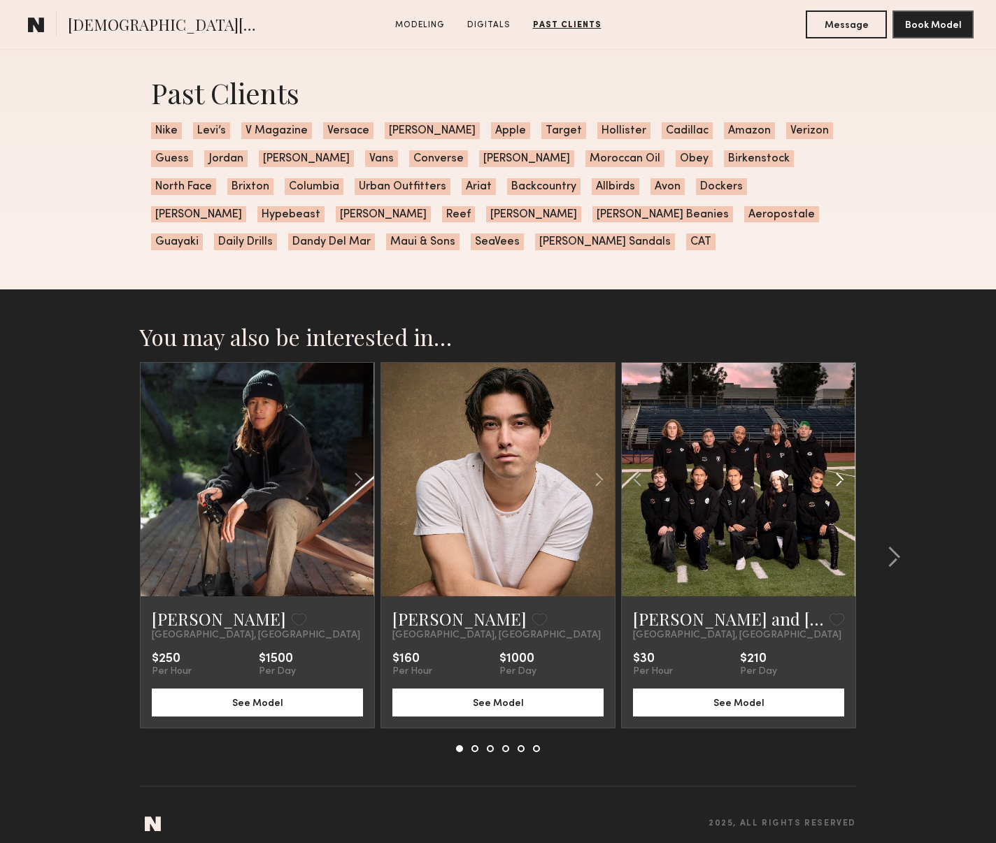
click at [834, 468] on common-icon at bounding box center [839, 479] width 20 height 27
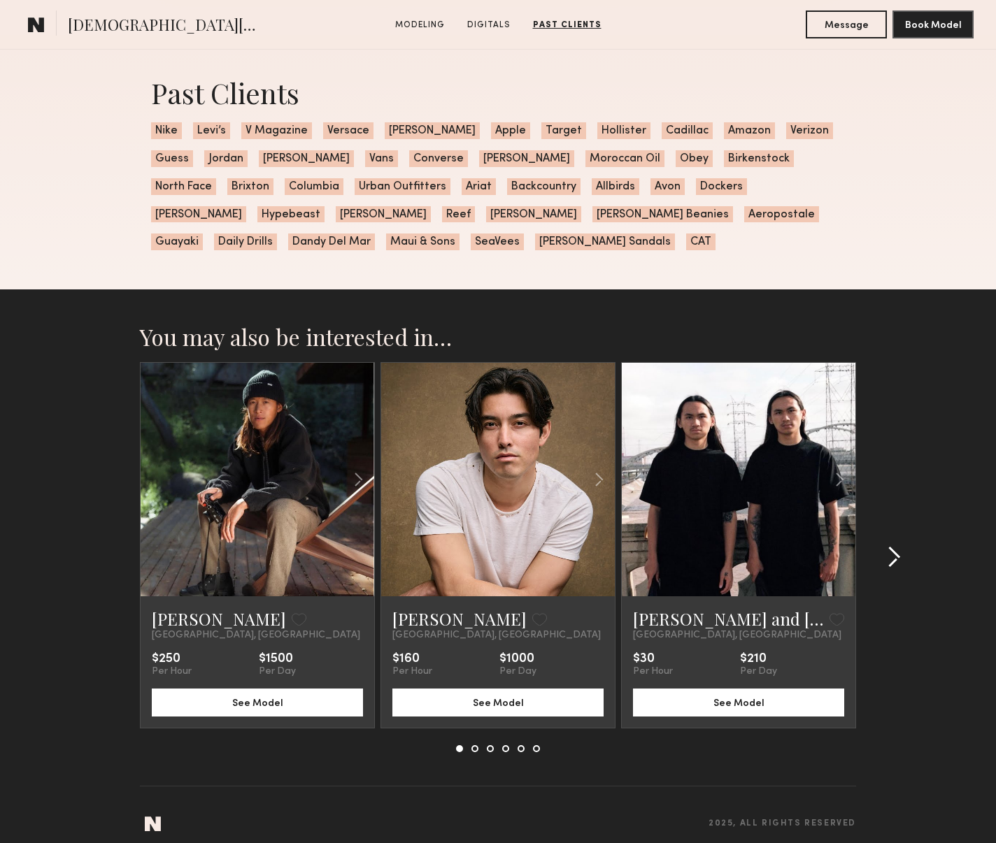
click at [899, 551] on common-icon at bounding box center [894, 557] width 14 height 22
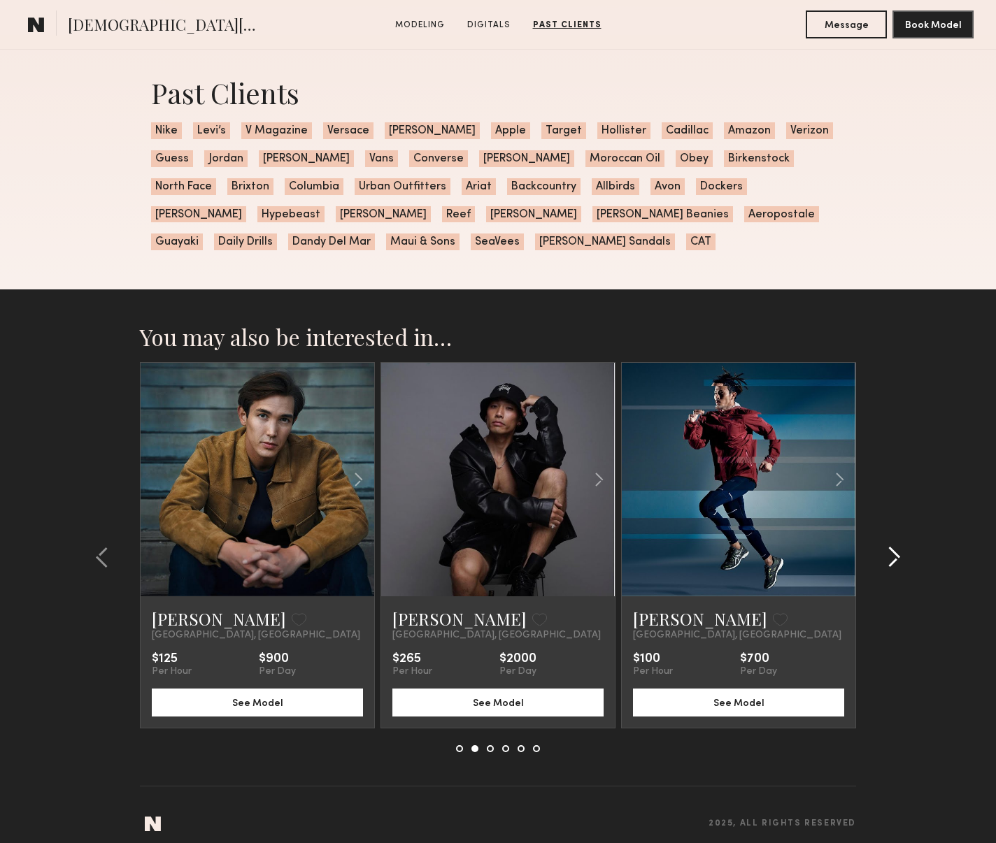
click at [897, 546] on common-icon at bounding box center [894, 557] width 14 height 22
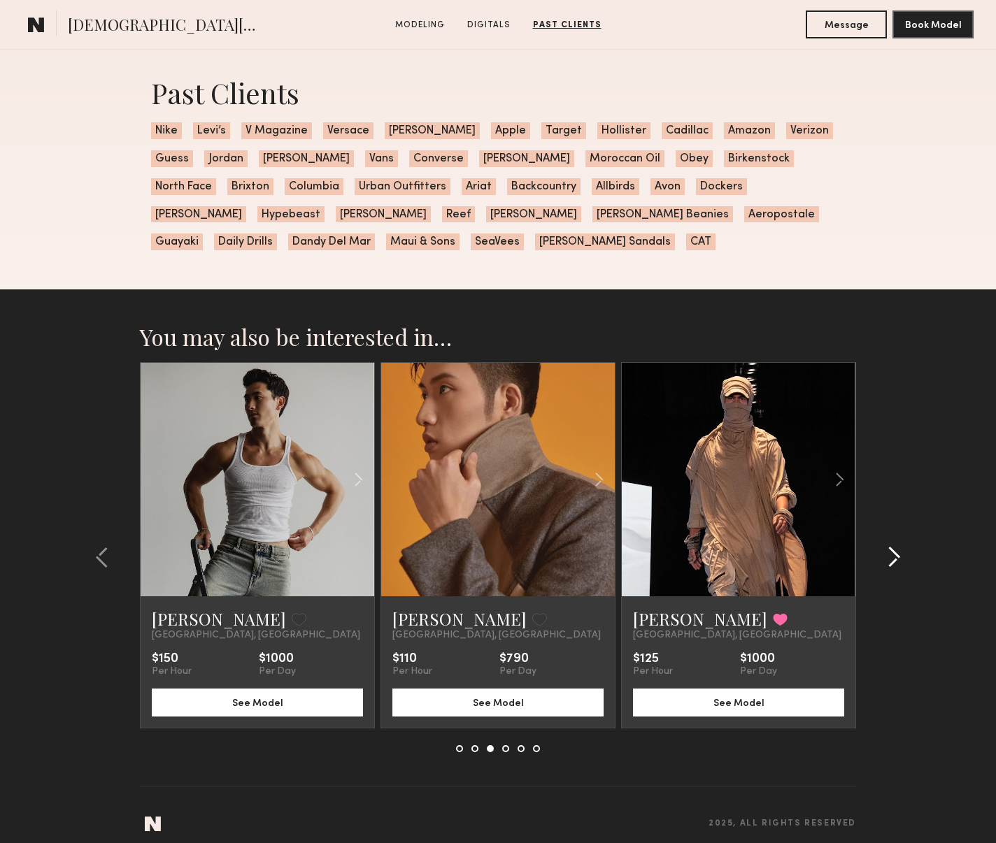
click at [898, 546] on common-icon at bounding box center [894, 557] width 14 height 22
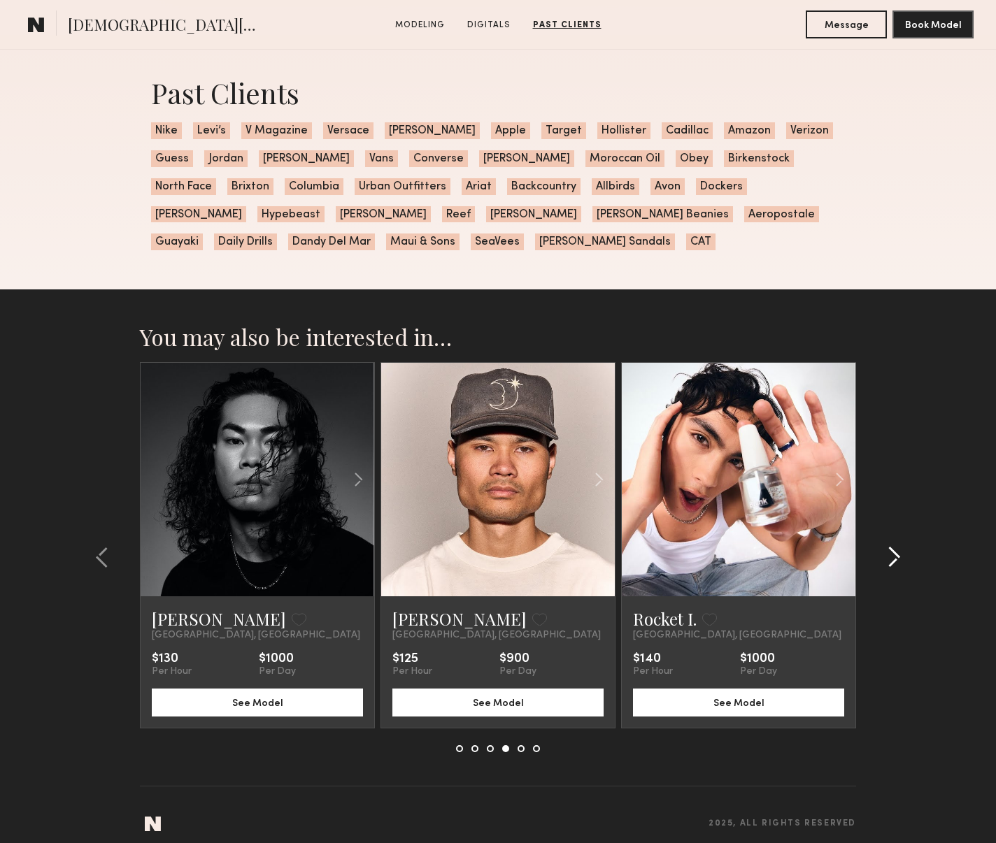
click at [902, 544] on div at bounding box center [889, 557] width 67 height 390
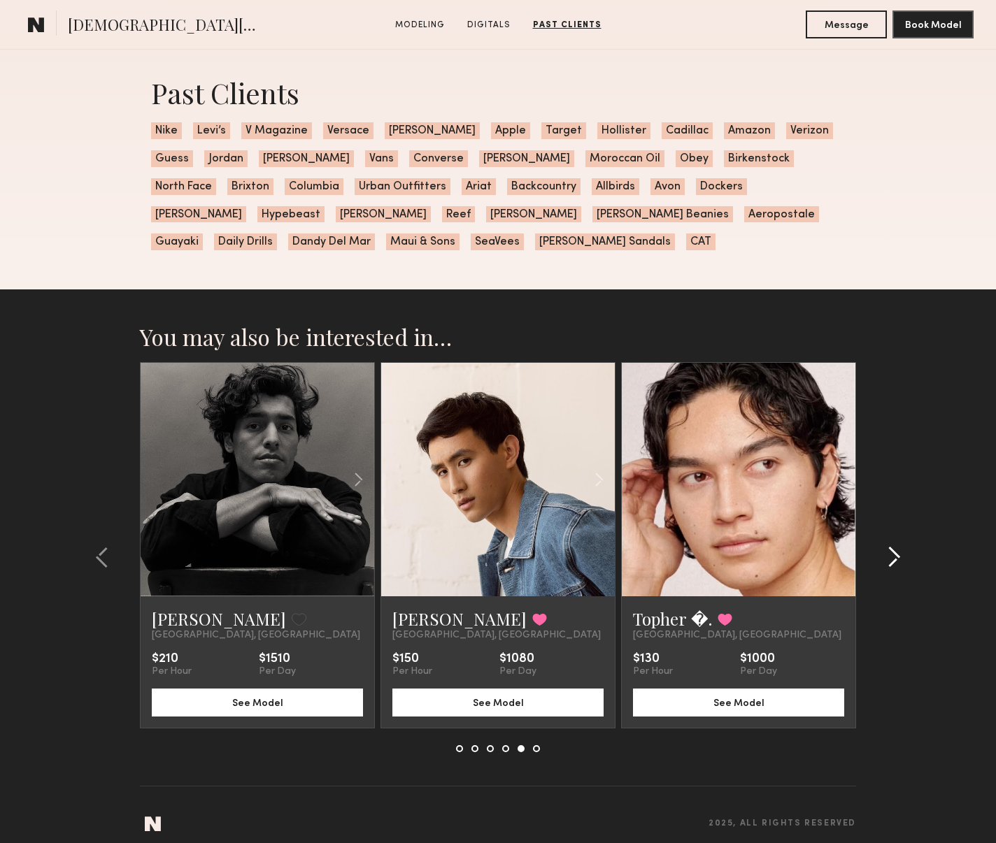
click at [897, 546] on common-icon at bounding box center [894, 557] width 14 height 22
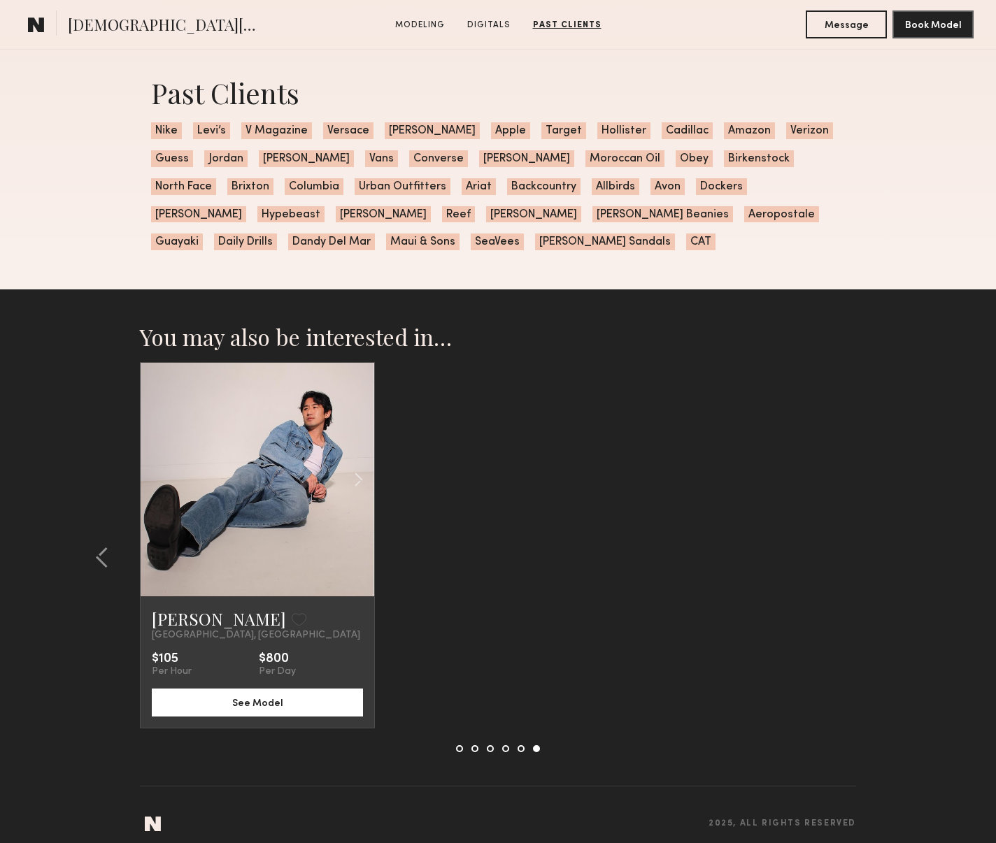
click at [897, 545] on section "You may also be interested in… Tony B. Favorite Los Angeles, CA $250 Per Hour $…" at bounding box center [498, 573] width 996 height 566
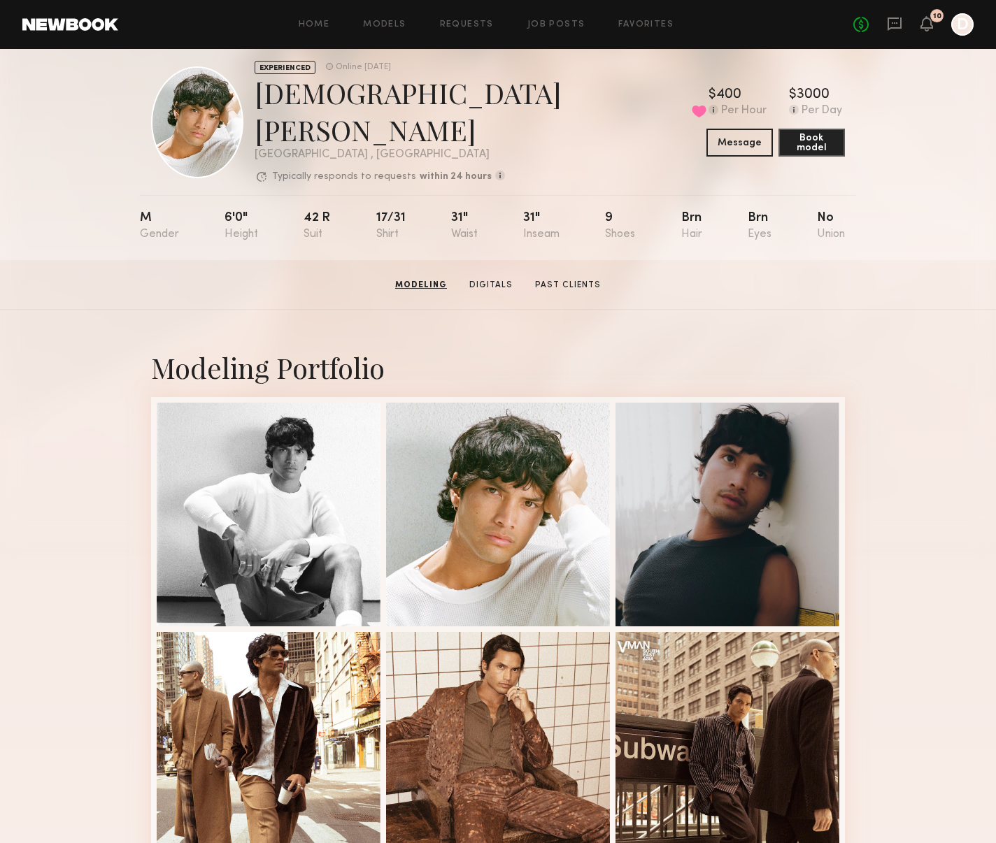
scroll to position [0, 0]
